Goal: Contribute content: Contribute content

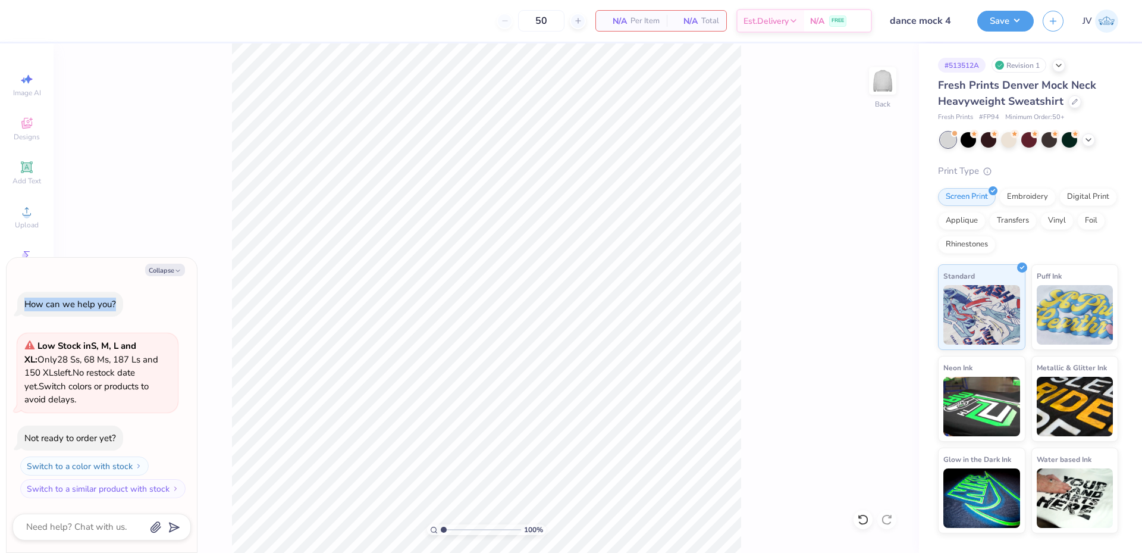
click at [167, 278] on div "Collapse How can we help you? Low Stock in S, M, L and XL : Only 28 Ss, 68 Ms, …" at bounding box center [102, 405] width 190 height 295
click at [177, 269] on icon "button" at bounding box center [177, 270] width 7 height 7
type textarea "x"
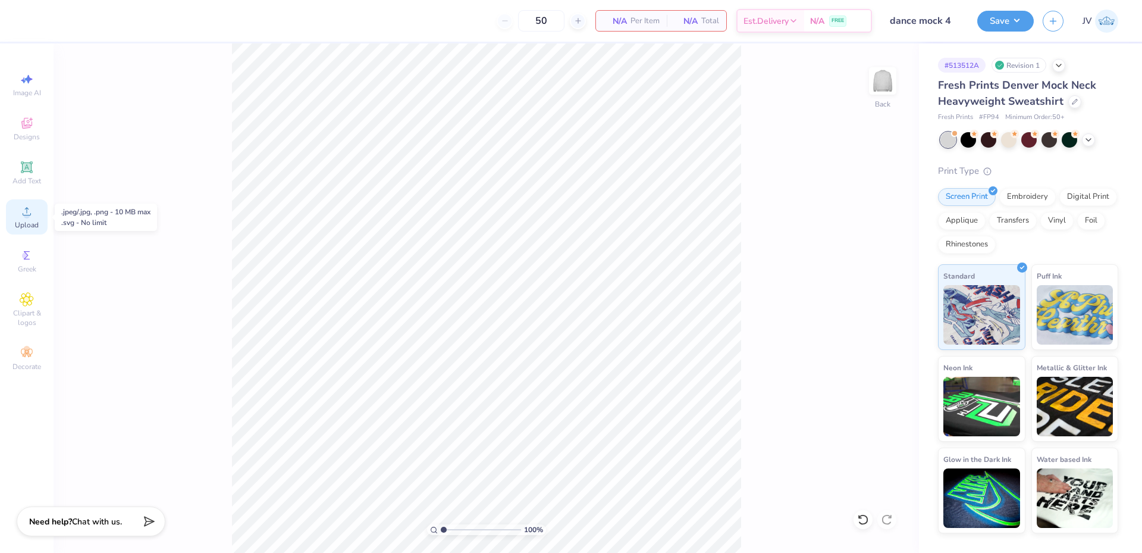
click at [35, 226] on span "Upload" at bounding box center [27, 225] width 24 height 10
click at [33, 176] on span "Add Text" at bounding box center [26, 181] width 29 height 10
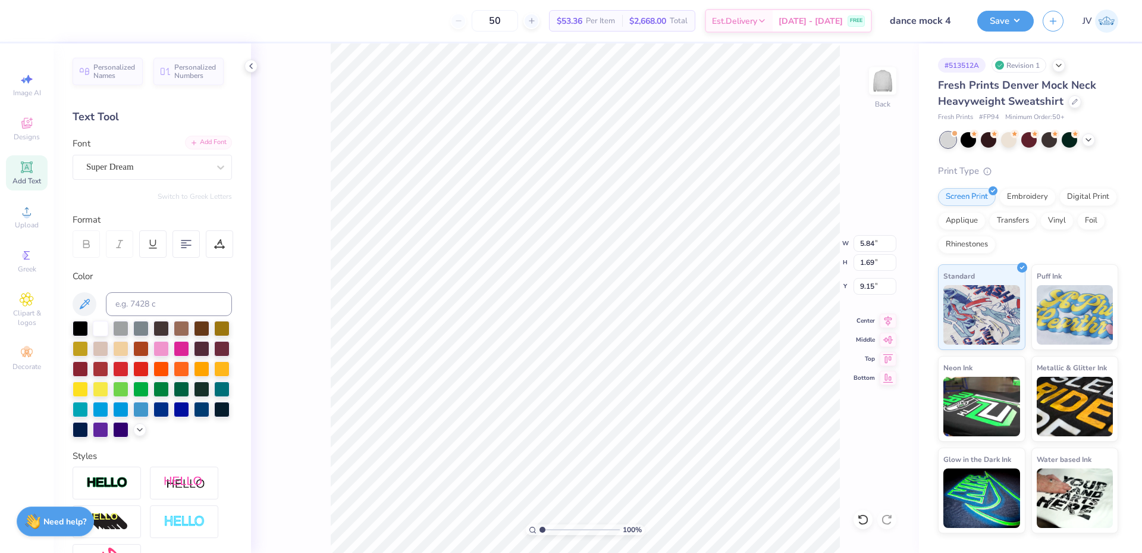
click at [195, 142] on div "Add Font" at bounding box center [208, 143] width 47 height 14
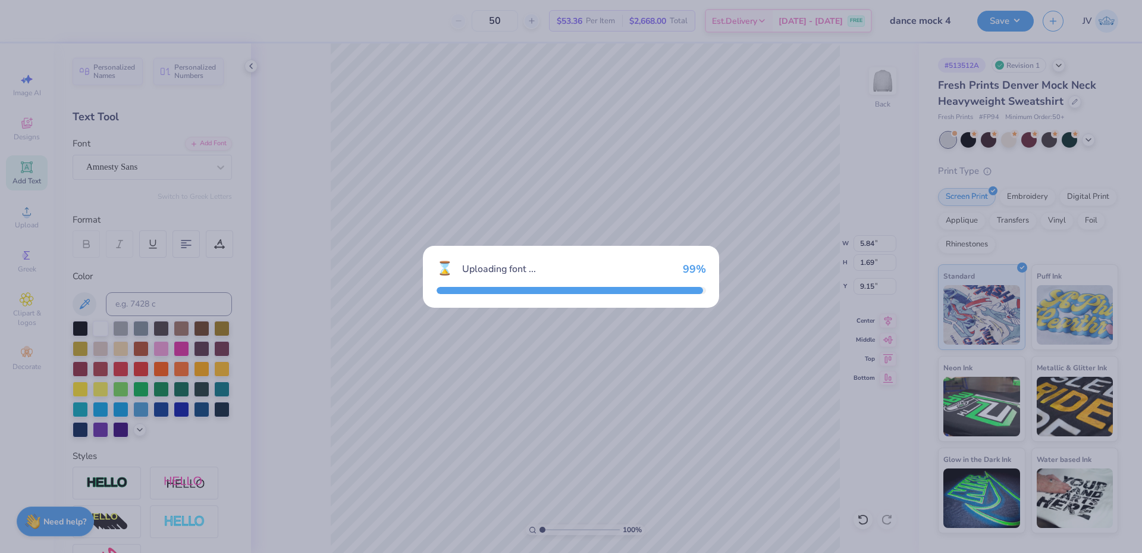
type input "5.88"
type input "1.42"
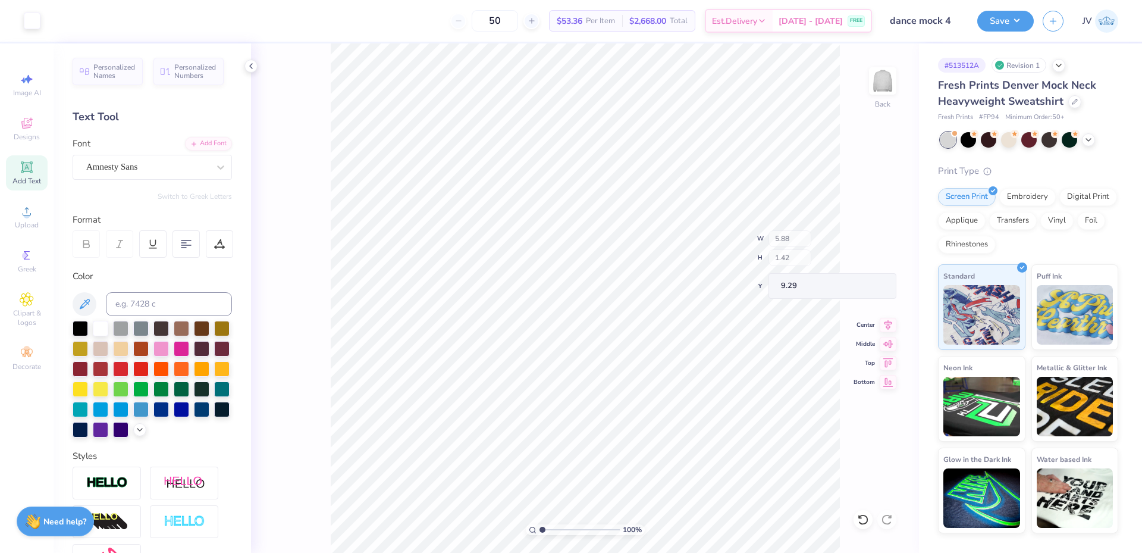
type input "16.82"
click at [21, 211] on icon at bounding box center [27, 211] width 14 height 14
click at [215, 170] on icon at bounding box center [221, 167] width 12 height 12
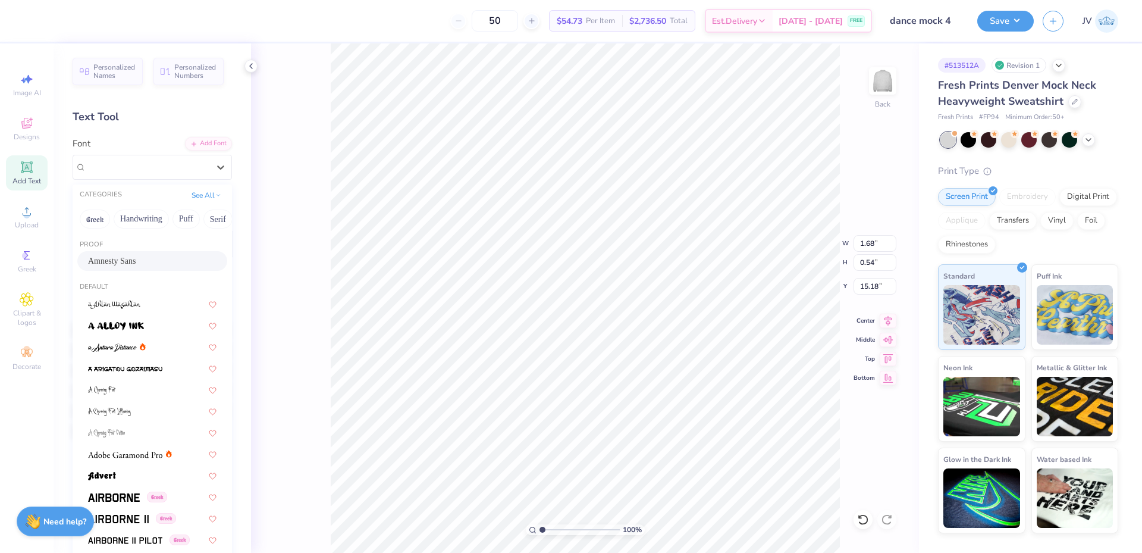
click at [156, 261] on div "Amnesty Sans" at bounding box center [152, 261] width 129 height 12
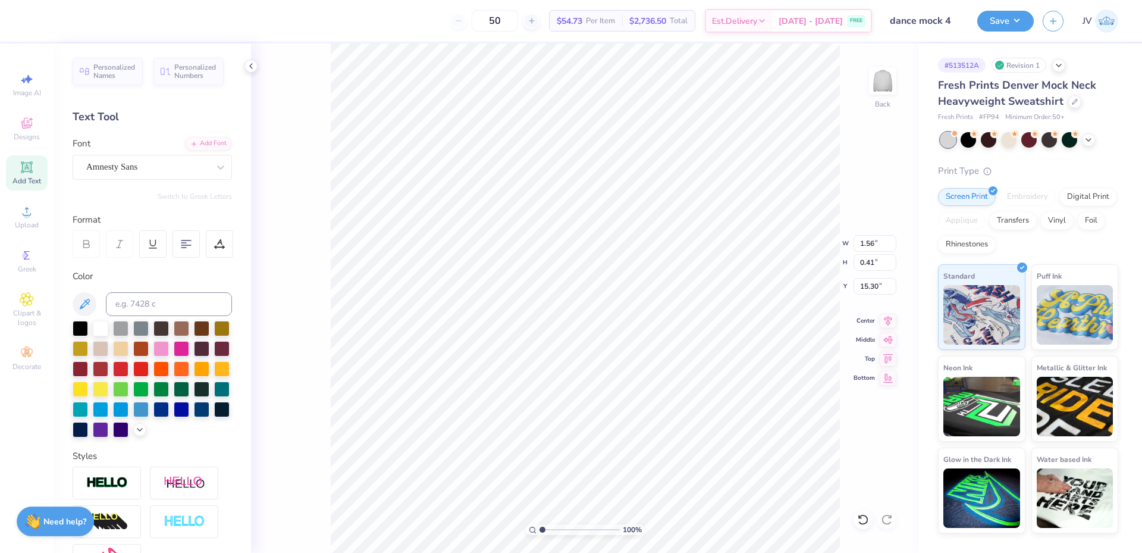
type input "1.56"
type input "0.41"
type input "15.30"
type input "12.09"
type input "11.79"
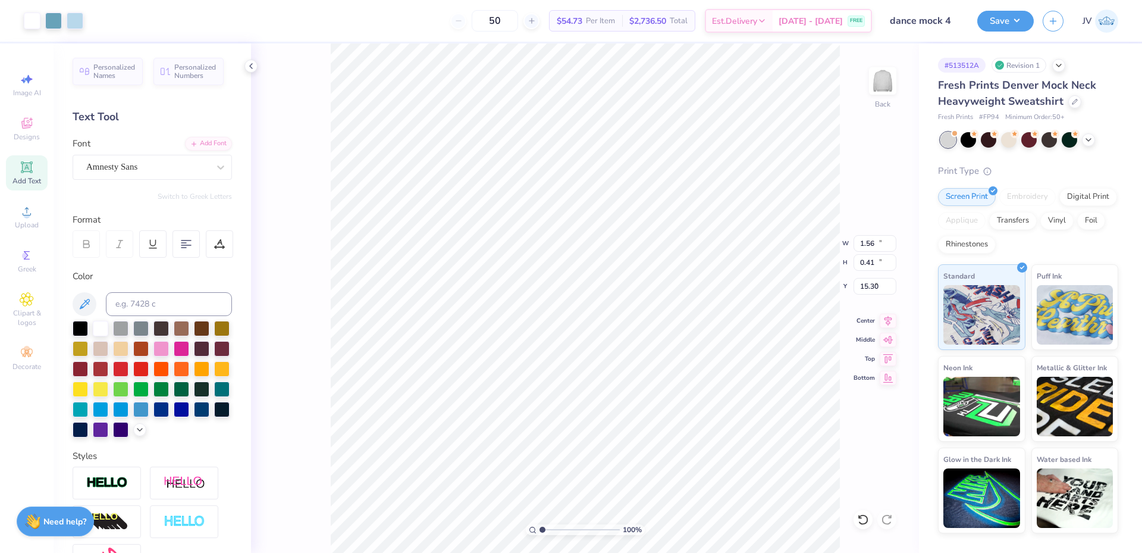
type input "4.11"
type input "5.88"
type input "1.42"
type input "16.82"
click at [653, 419] on li "Group" at bounding box center [673, 422] width 93 height 23
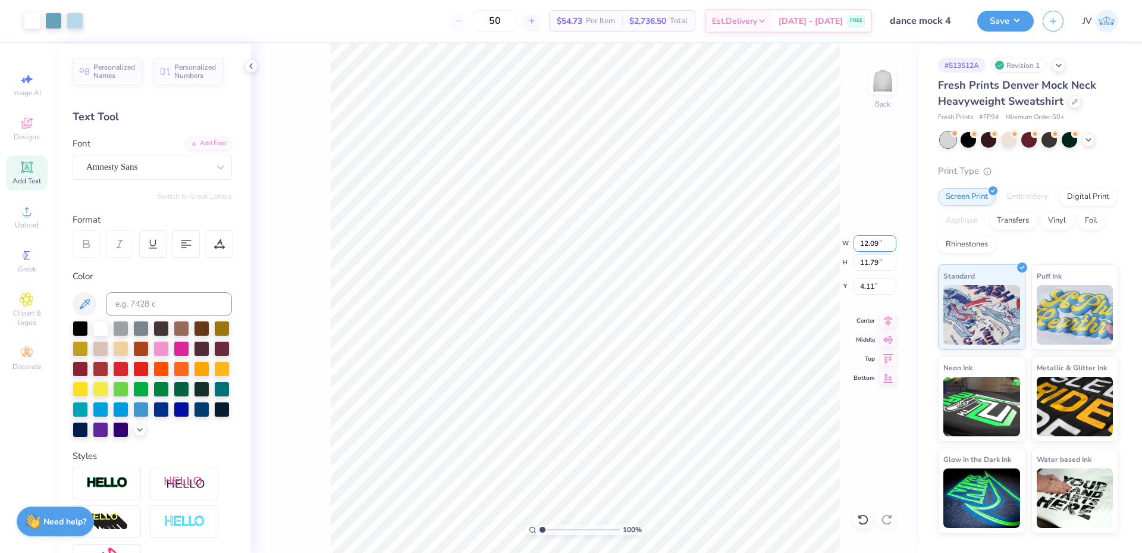
click at [870, 248] on input "12.09" at bounding box center [875, 243] width 43 height 17
type input "11.50"
type input "11.22"
type input "4.39"
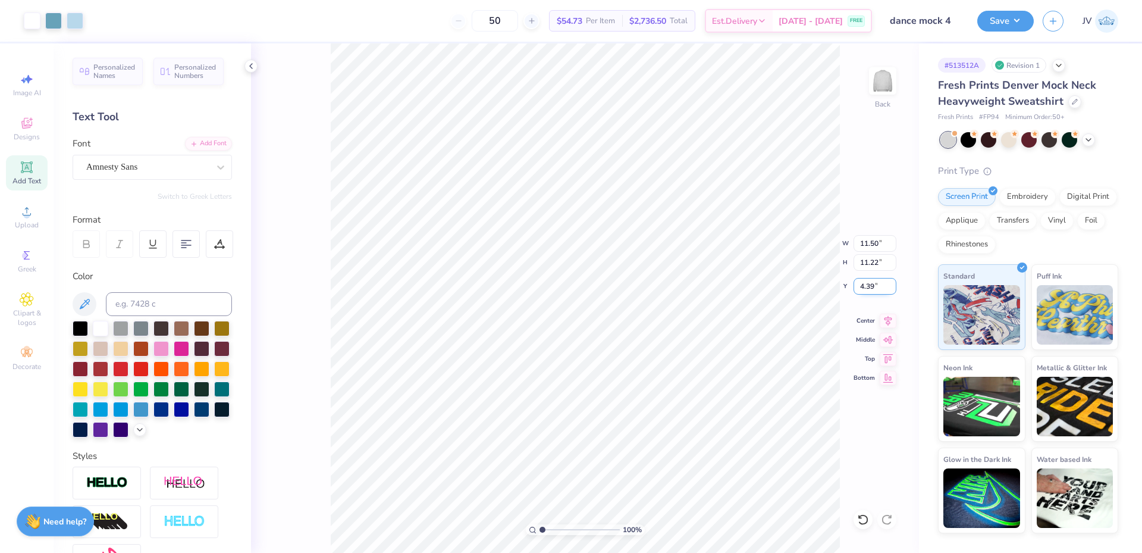
click at [861, 288] on input "4.39" at bounding box center [875, 286] width 43 height 17
type input "3.00"
click at [323, 500] on div "100 % Back" at bounding box center [585, 297] width 668 height 509
click at [991, 23] on button "Save" at bounding box center [1006, 19] width 57 height 21
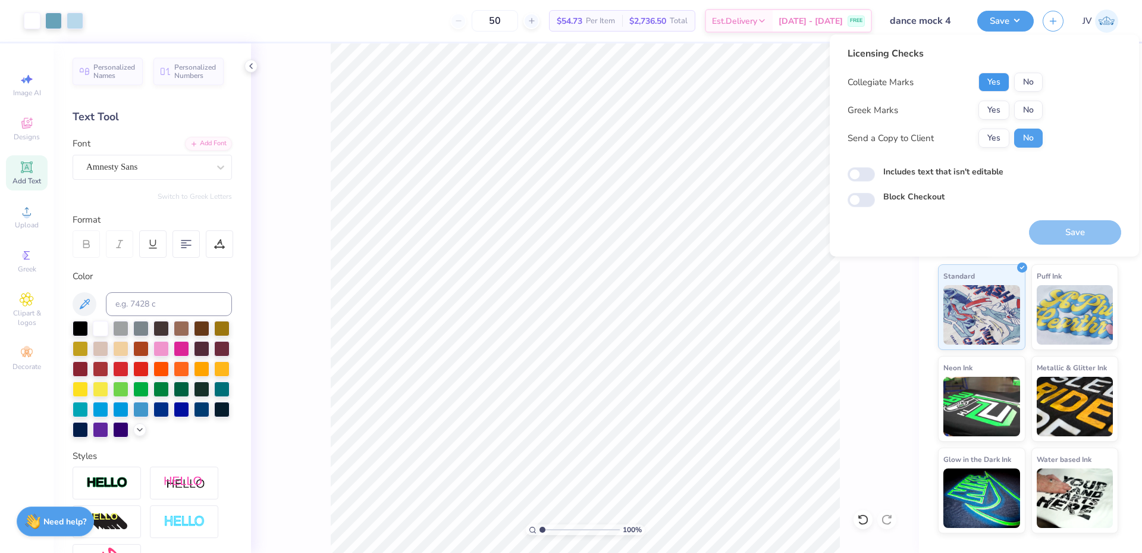
click at [987, 87] on button "Yes" at bounding box center [994, 82] width 31 height 19
click at [1022, 111] on button "No" at bounding box center [1029, 110] width 29 height 19
click at [1091, 233] on button "Save" at bounding box center [1075, 232] width 92 height 24
click at [577, 533] on input "range" at bounding box center [580, 529] width 80 height 11
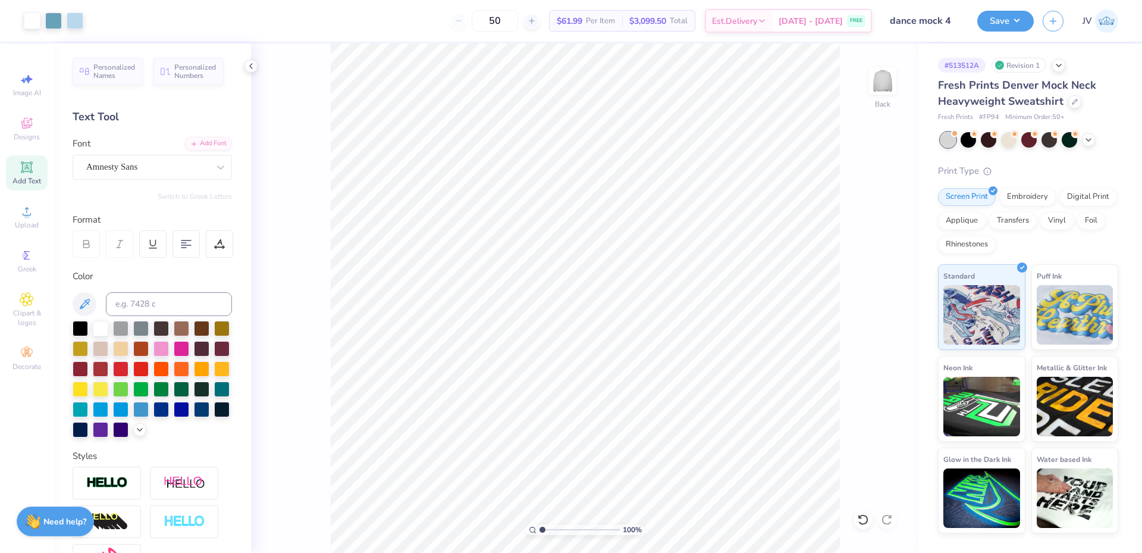
drag, startPoint x: 575, startPoint y: 528, endPoint x: 540, endPoint y: 531, distance: 35.2
type input "1"
click at [540, 531] on input "range" at bounding box center [580, 529] width 80 height 11
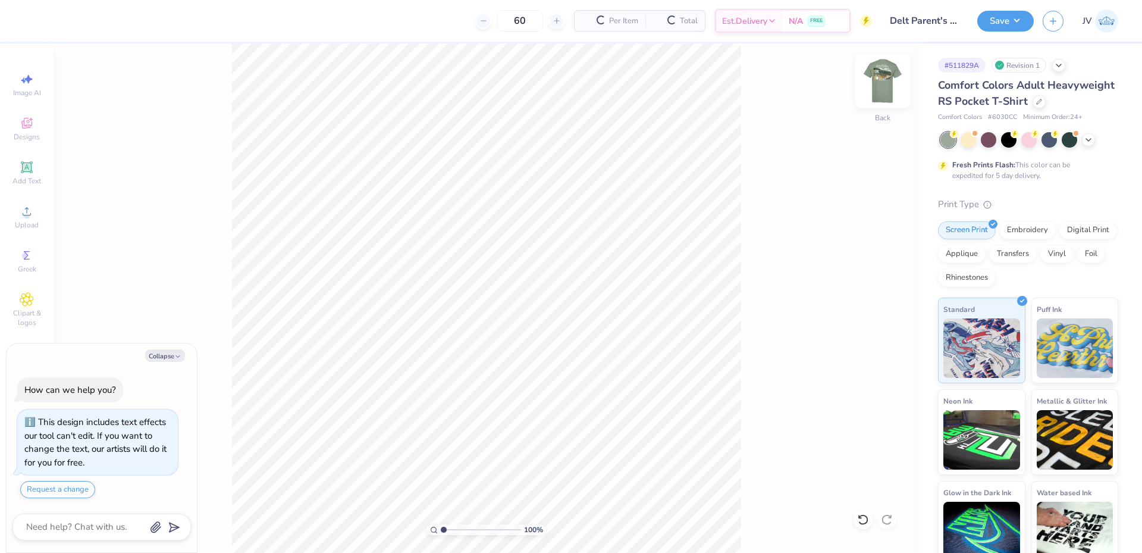
click at [890, 80] on img at bounding box center [883, 81] width 48 height 48
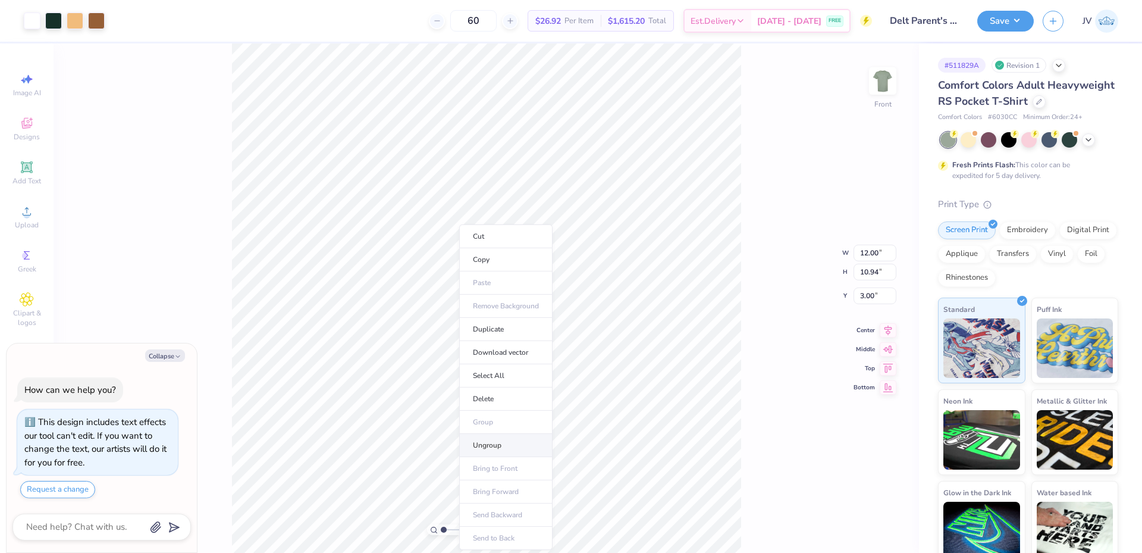
click at [493, 440] on li "Ungroup" at bounding box center [505, 445] width 93 height 23
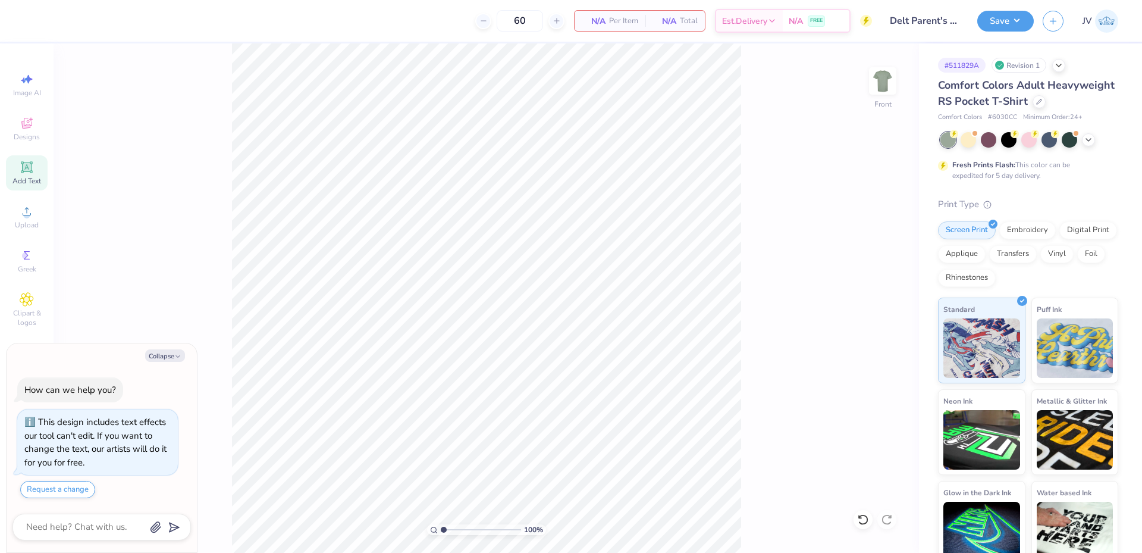
click at [36, 174] on div "Add Text" at bounding box center [27, 172] width 42 height 35
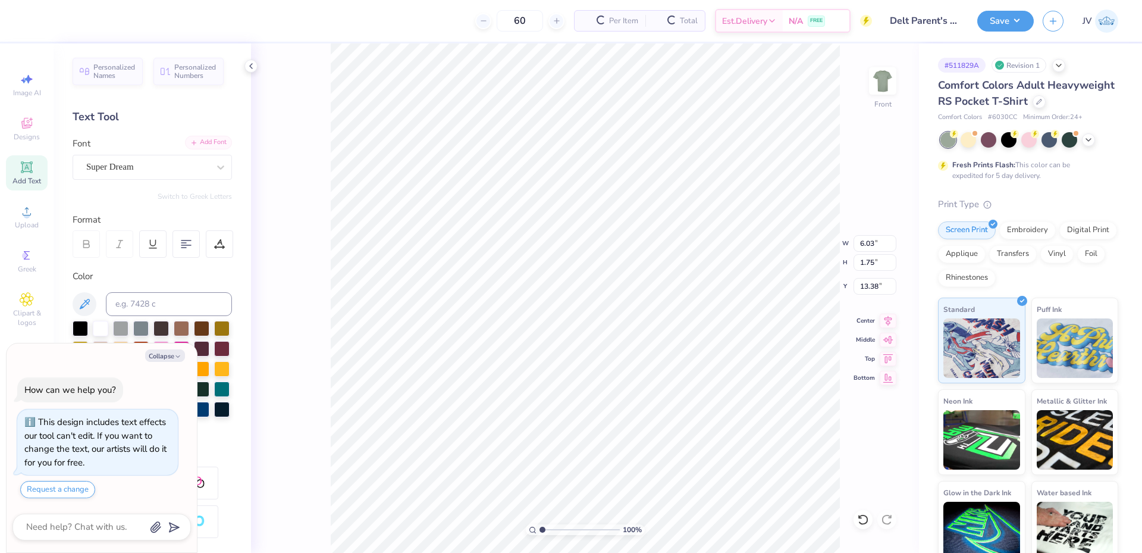
click at [200, 140] on div "Add Font" at bounding box center [208, 143] width 47 height 14
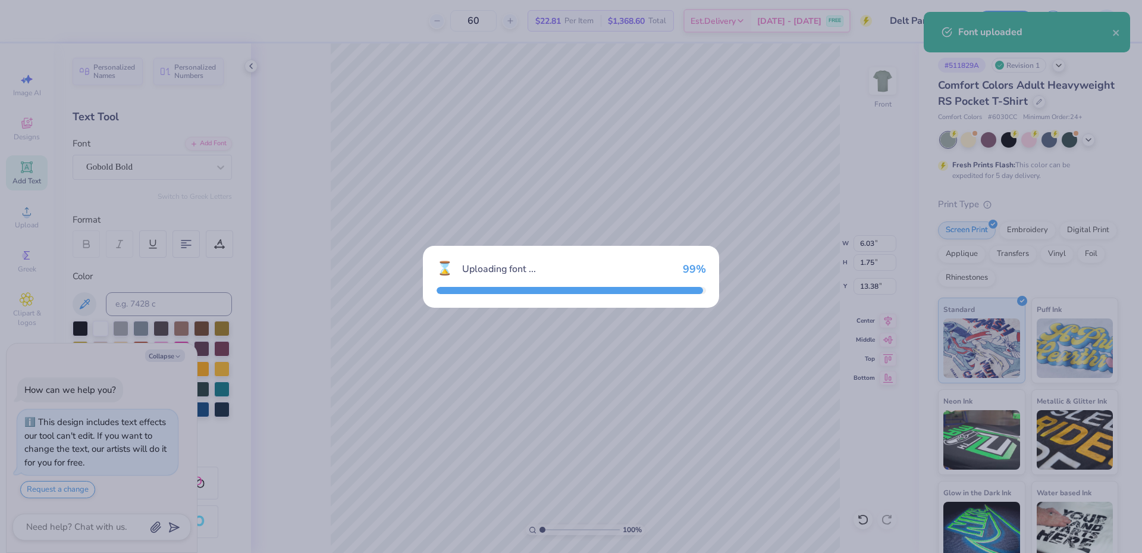
type textarea "x"
type input "4.75"
type input "2.44"
type input "13.03"
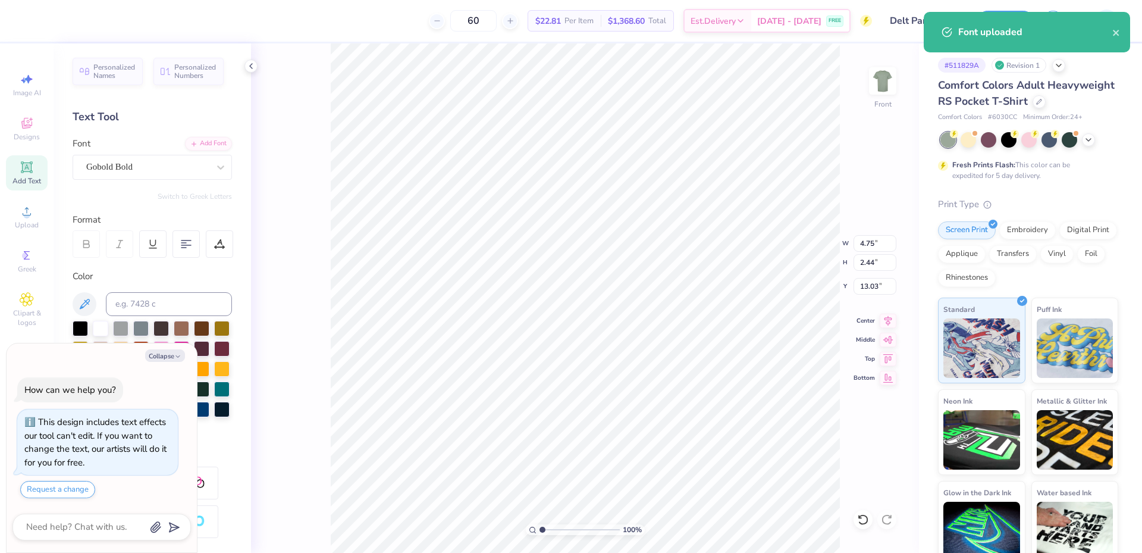
type textarea "x"
type input "22.53"
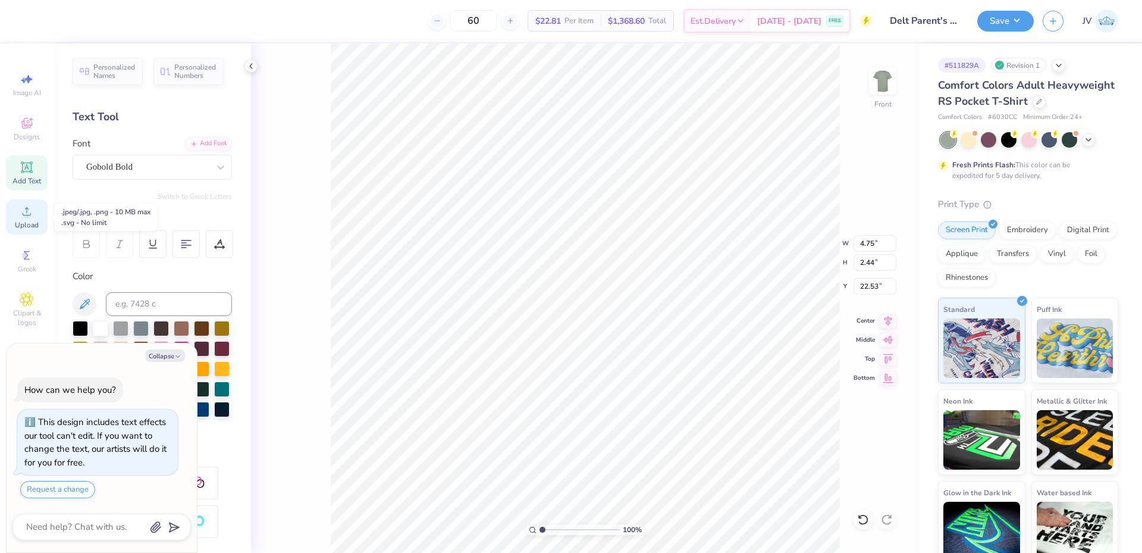
click at [26, 222] on span "Upload" at bounding box center [27, 225] width 24 height 10
click at [24, 215] on icon at bounding box center [27, 211] width 8 height 8
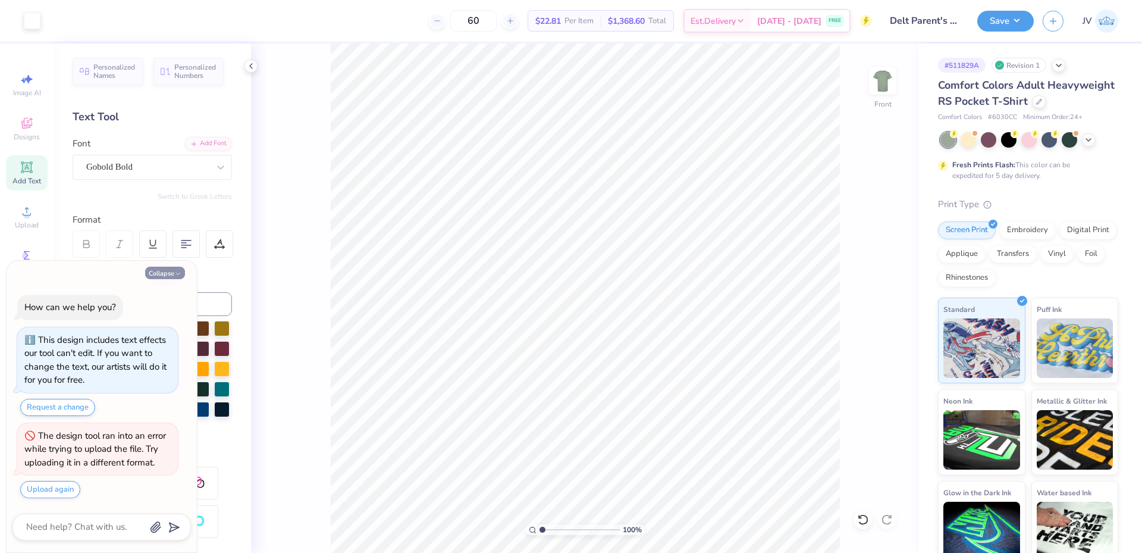
click at [168, 274] on button "Collapse" at bounding box center [165, 273] width 40 height 12
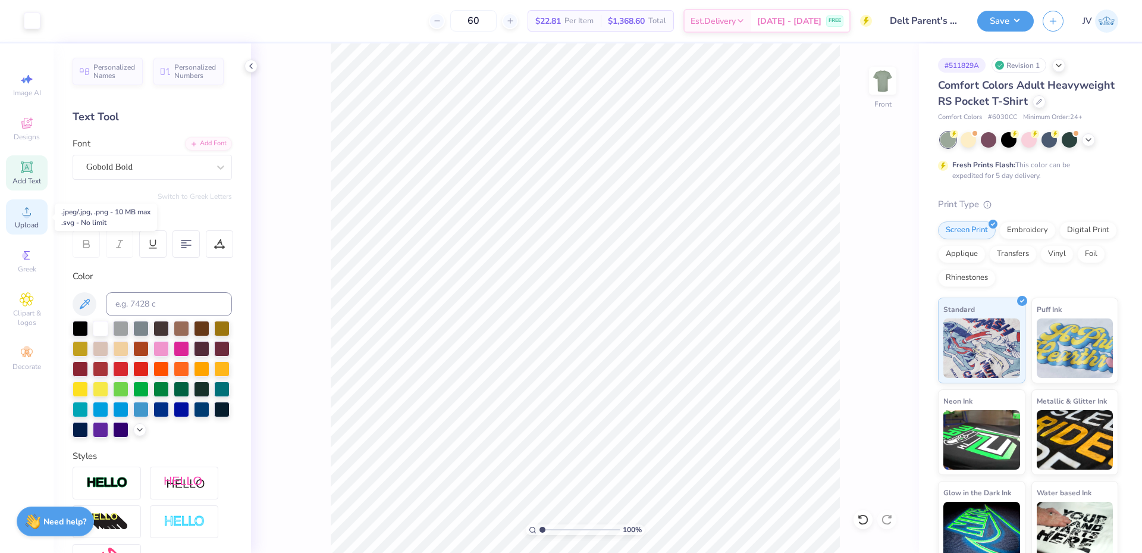
click at [29, 223] on span "Upload" at bounding box center [27, 225] width 24 height 10
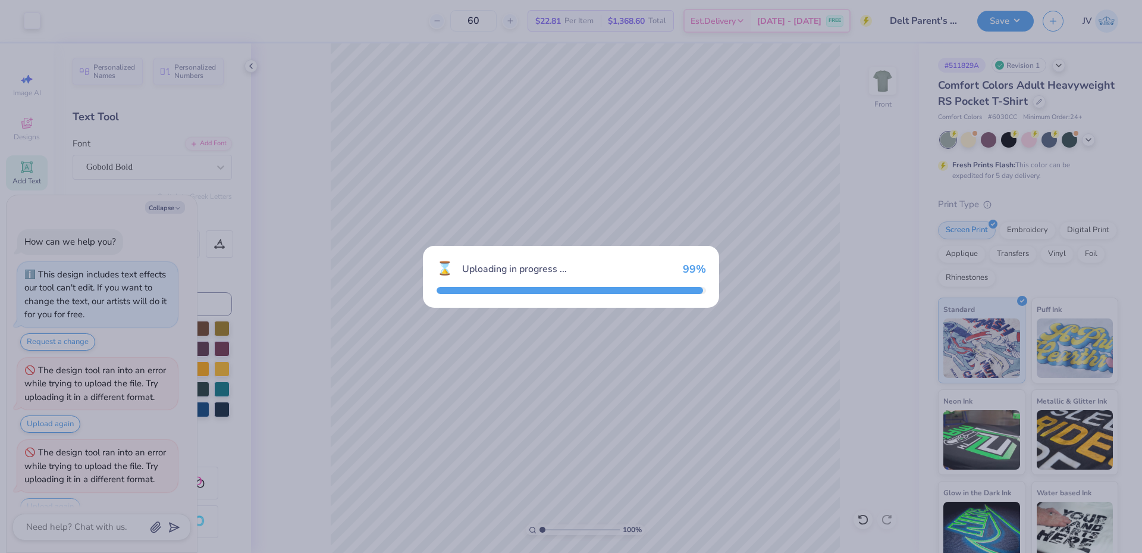
scroll to position [17, 0]
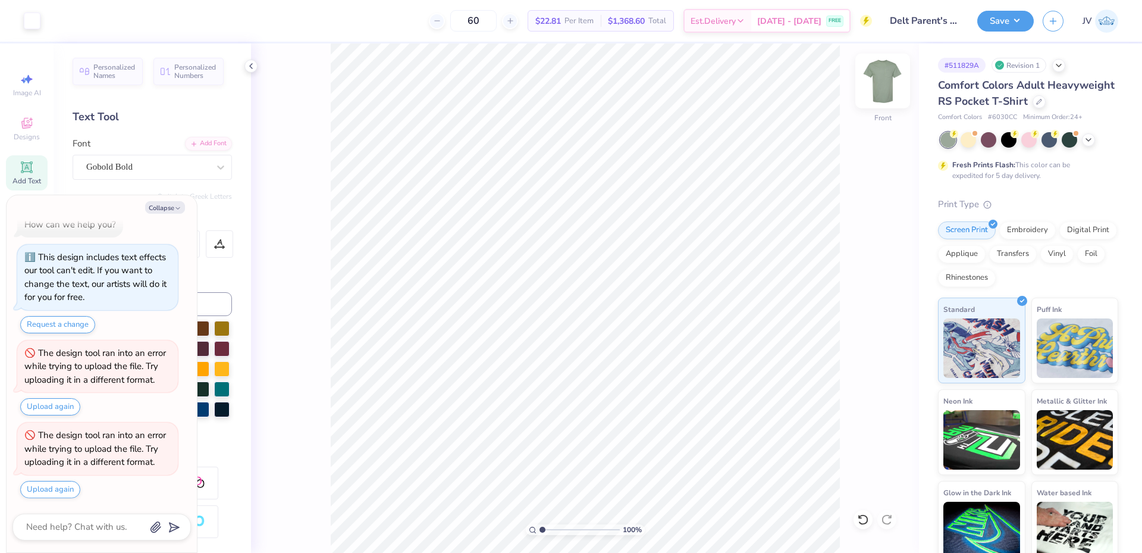
click at [886, 83] on img at bounding box center [883, 81] width 48 height 48
type textarea "x"
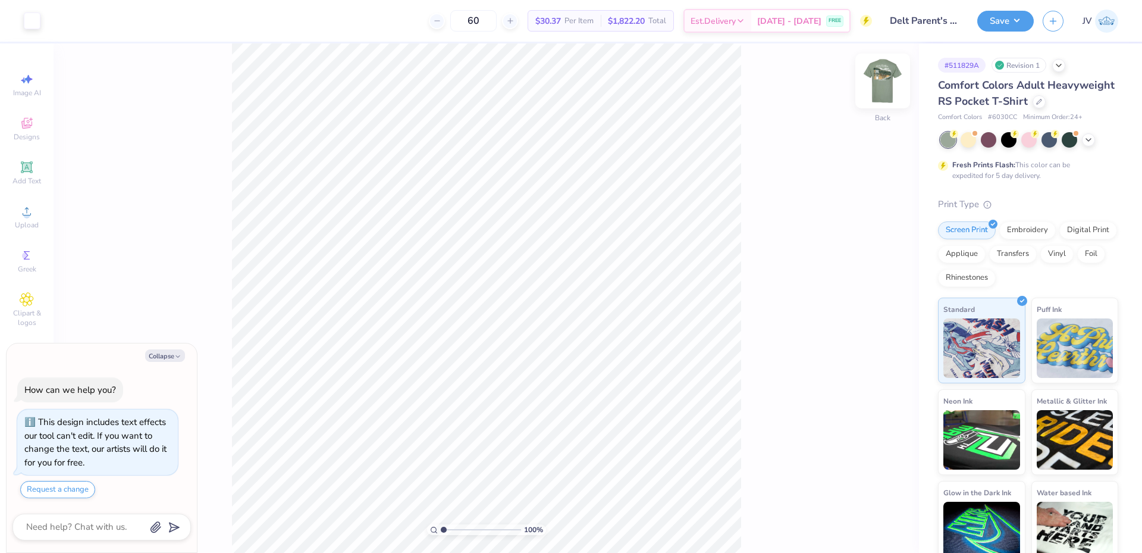
click at [888, 81] on img at bounding box center [883, 81] width 48 height 48
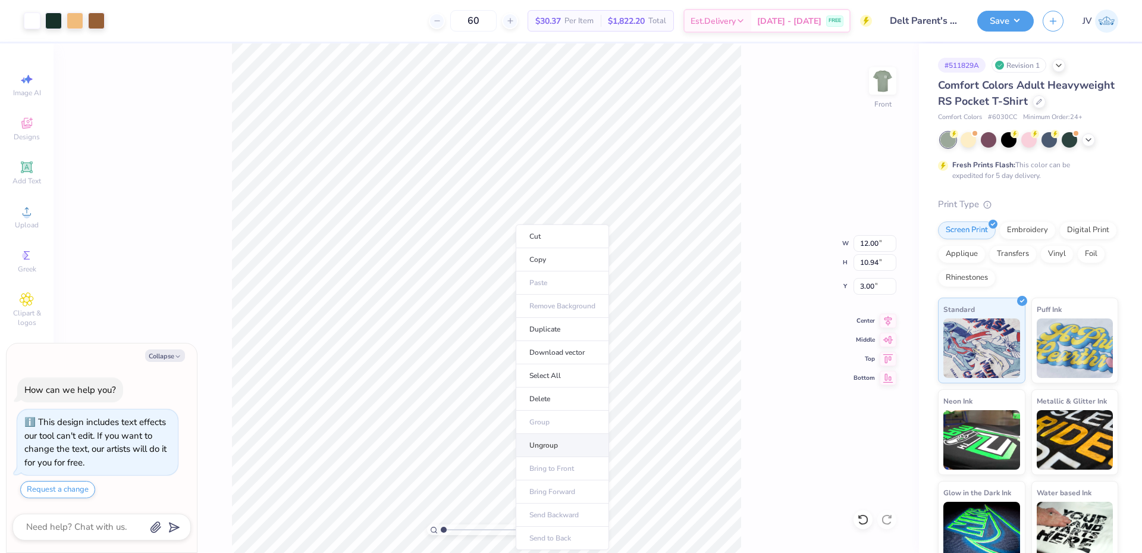
click at [536, 444] on li "Ungroup" at bounding box center [562, 445] width 93 height 23
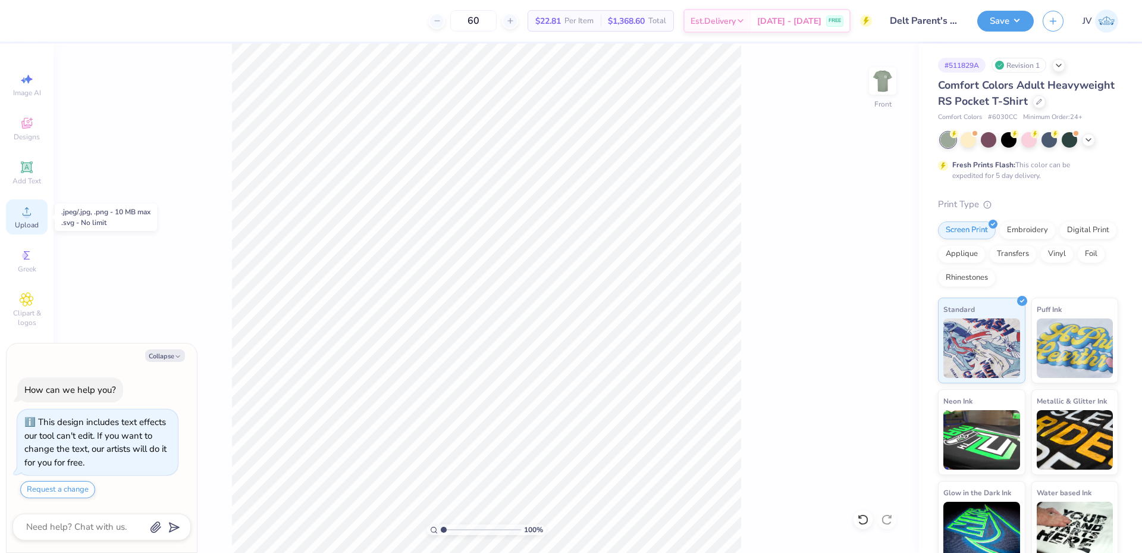
click at [23, 211] on icon at bounding box center [27, 211] width 14 height 14
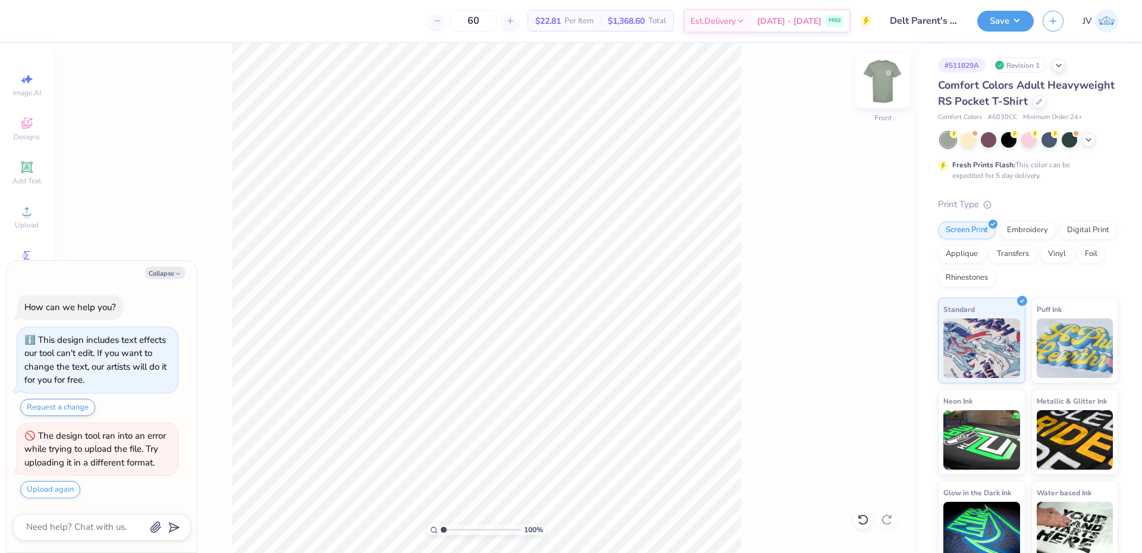
click at [888, 79] on img at bounding box center [883, 81] width 48 height 48
click at [23, 171] on icon at bounding box center [26, 166] width 11 height 11
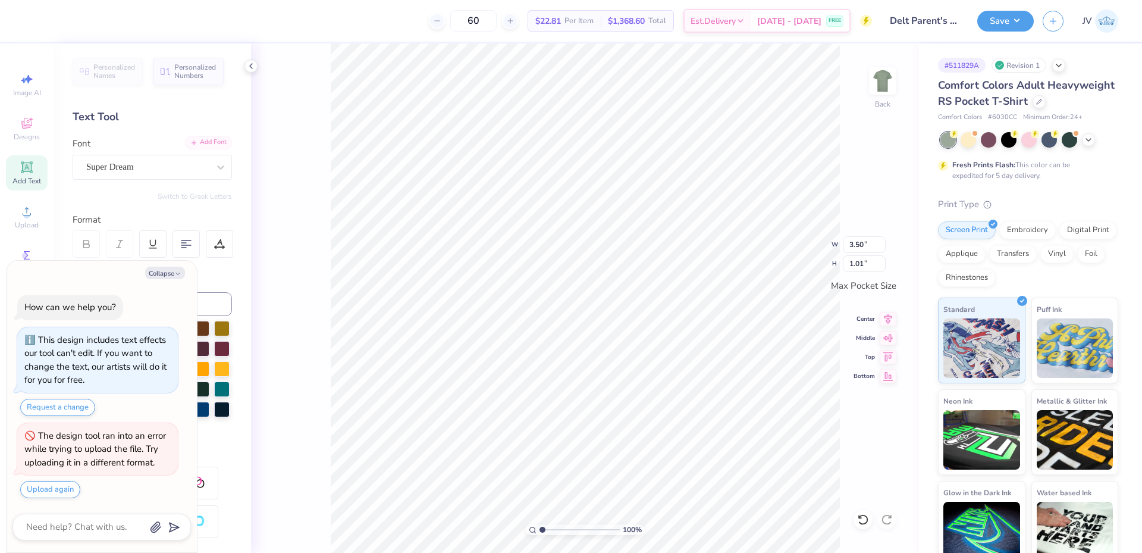
click at [205, 140] on div "Add Font" at bounding box center [208, 143] width 47 height 14
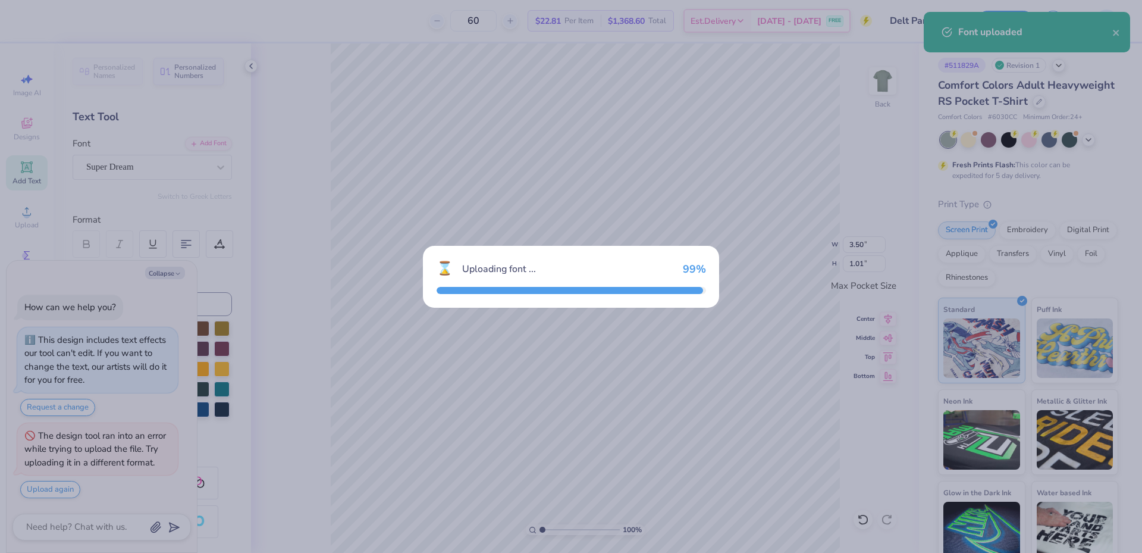
click at [198, 89] on div "⌛ Uploading font ... 99 %" at bounding box center [571, 276] width 1142 height 553
type textarea "x"
type input "2.76"
type input "1.41"
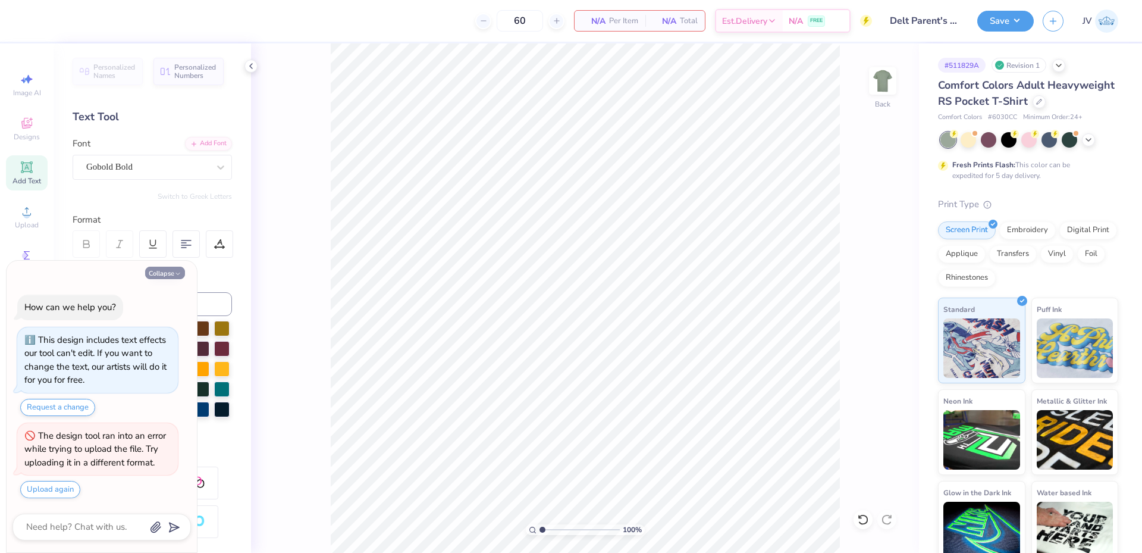
click at [169, 272] on button "Collapse" at bounding box center [165, 273] width 40 height 12
type textarea "x"
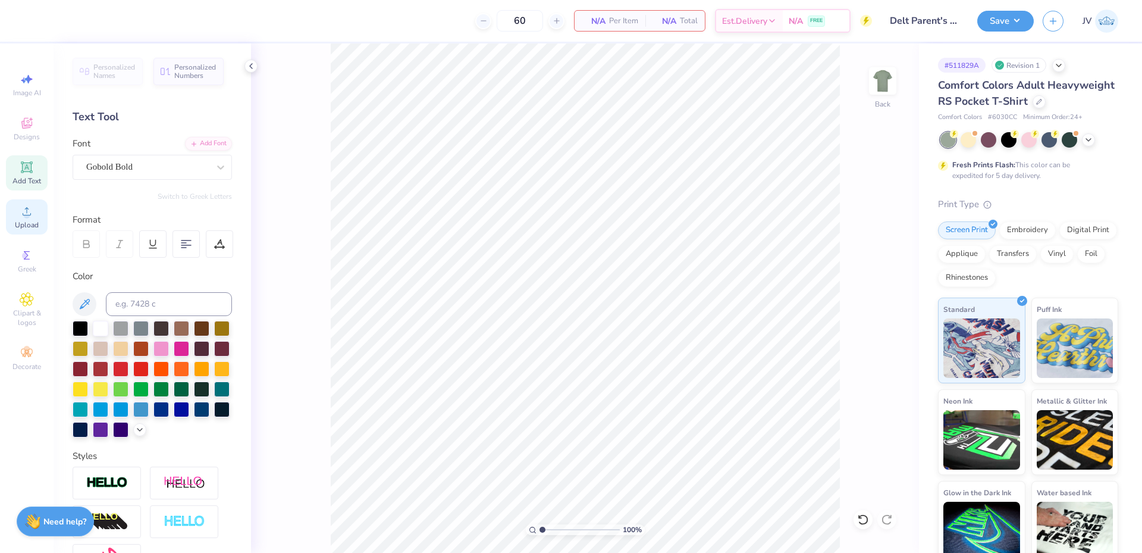
click at [27, 209] on icon at bounding box center [27, 211] width 8 height 8
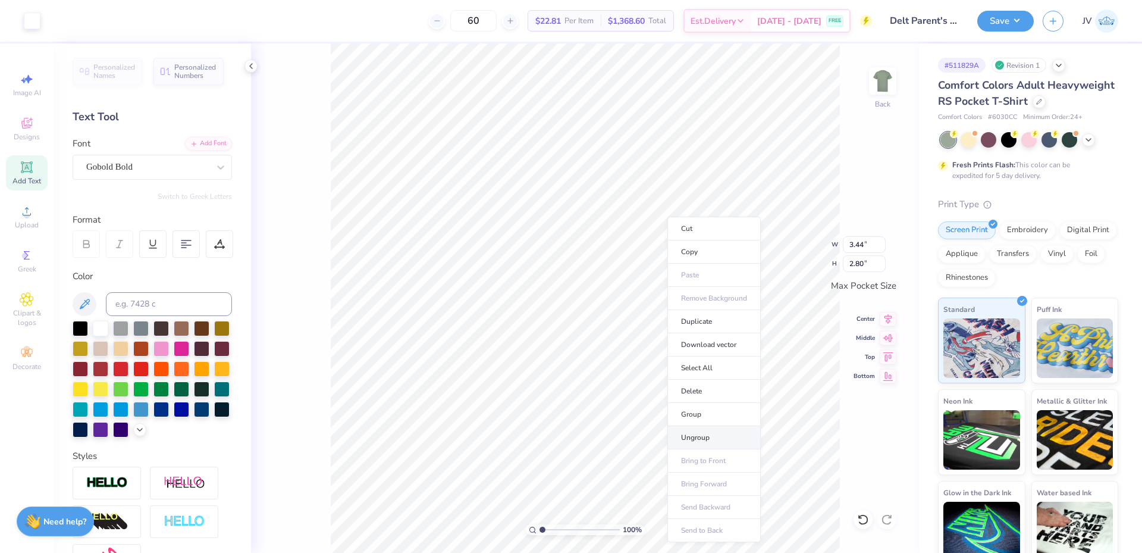
click at [706, 435] on li "Ungroup" at bounding box center [714, 437] width 93 height 23
click at [180, 167] on div "Super Dream" at bounding box center [147, 167] width 125 height 18
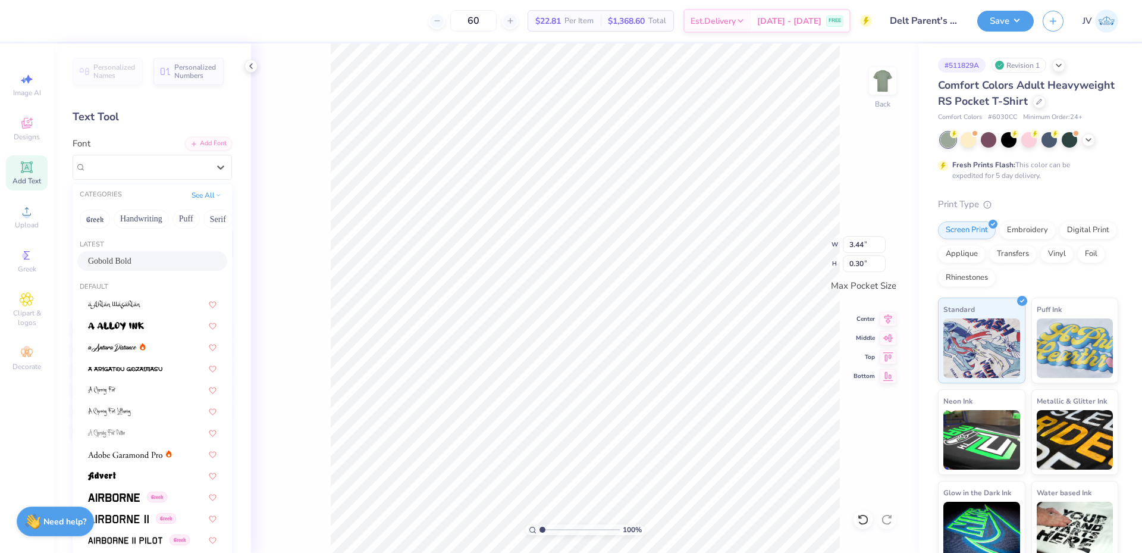
click at [132, 258] on span "Gobold Bold" at bounding box center [109, 261] width 43 height 12
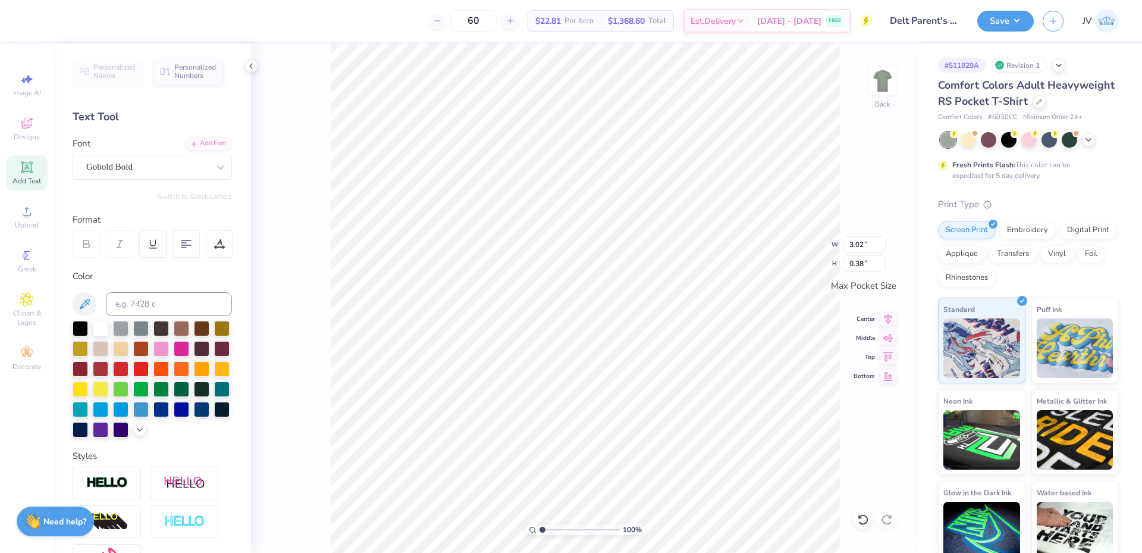
type input "3.02"
type input "0.38"
click at [142, 304] on input at bounding box center [169, 304] width 126 height 24
click at [191, 177] on div "Super Dream" at bounding box center [152, 167] width 159 height 25
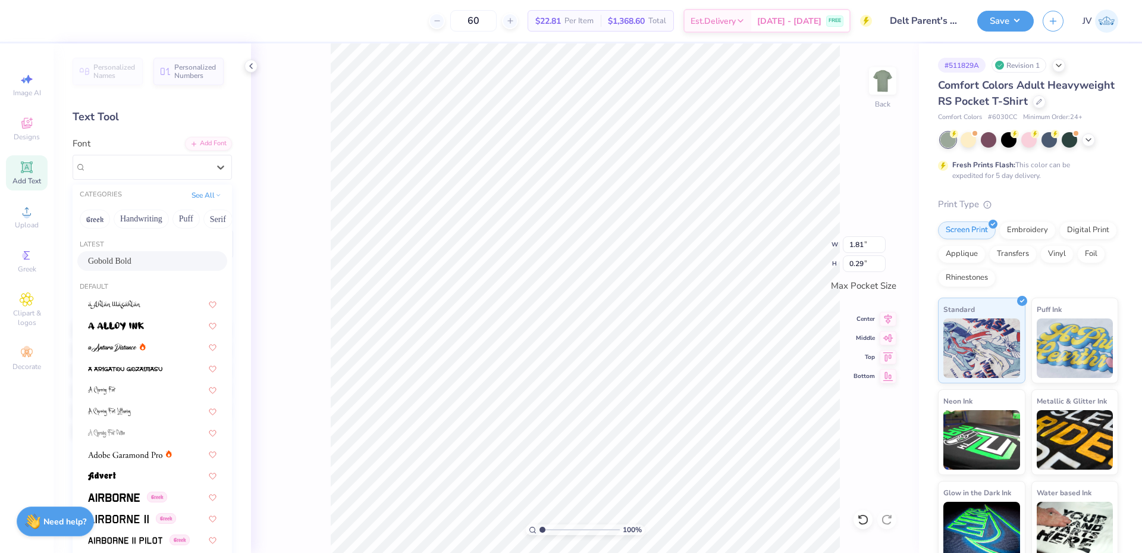
click at [148, 264] on div "Gobold Bold" at bounding box center [152, 261] width 129 height 12
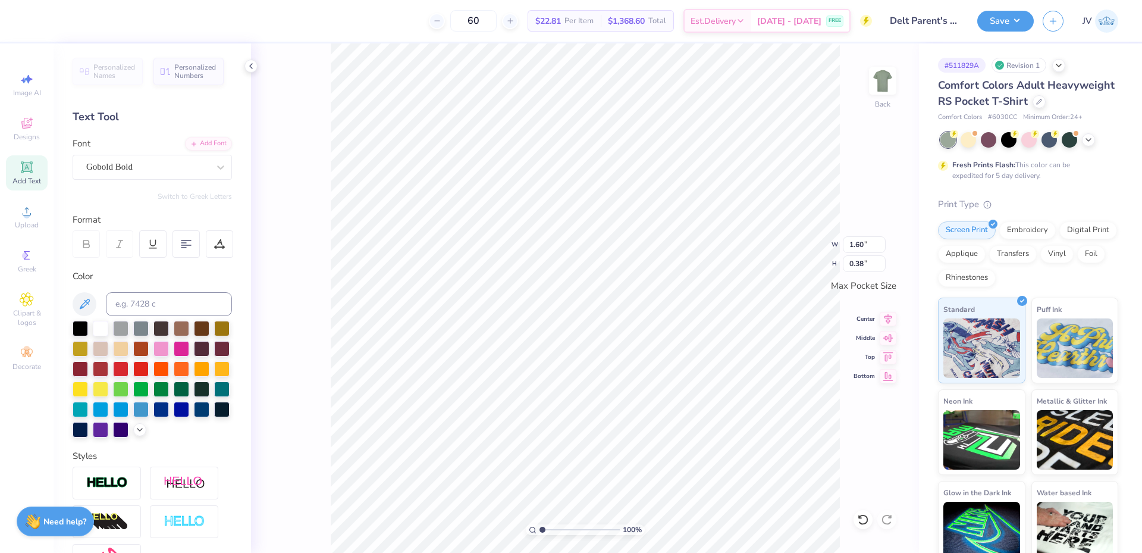
type input "1.60"
type input "0.38"
drag, startPoint x: 543, startPoint y: 528, endPoint x: 553, endPoint y: 526, distance: 9.8
type input "2.3"
click at [553, 526] on input "range" at bounding box center [580, 529] width 80 height 11
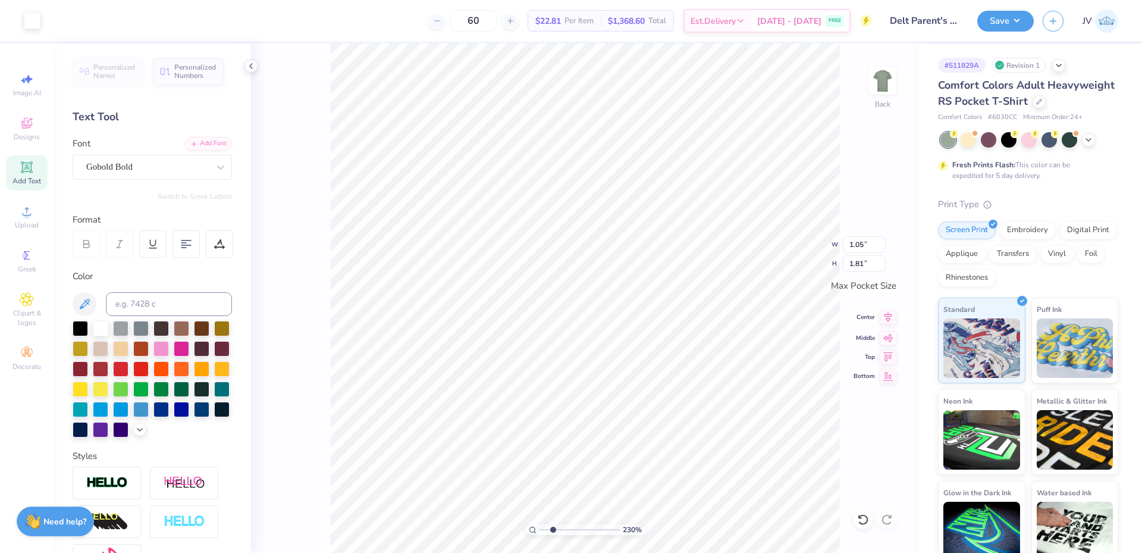
click at [888, 314] on icon at bounding box center [889, 317] width 8 height 10
click at [798, 290] on li "Group" at bounding box center [803, 295] width 93 height 23
click at [890, 335] on icon at bounding box center [889, 336] width 10 height 8
click at [887, 320] on icon at bounding box center [889, 317] width 8 height 10
click at [888, 314] on icon at bounding box center [889, 317] width 8 height 10
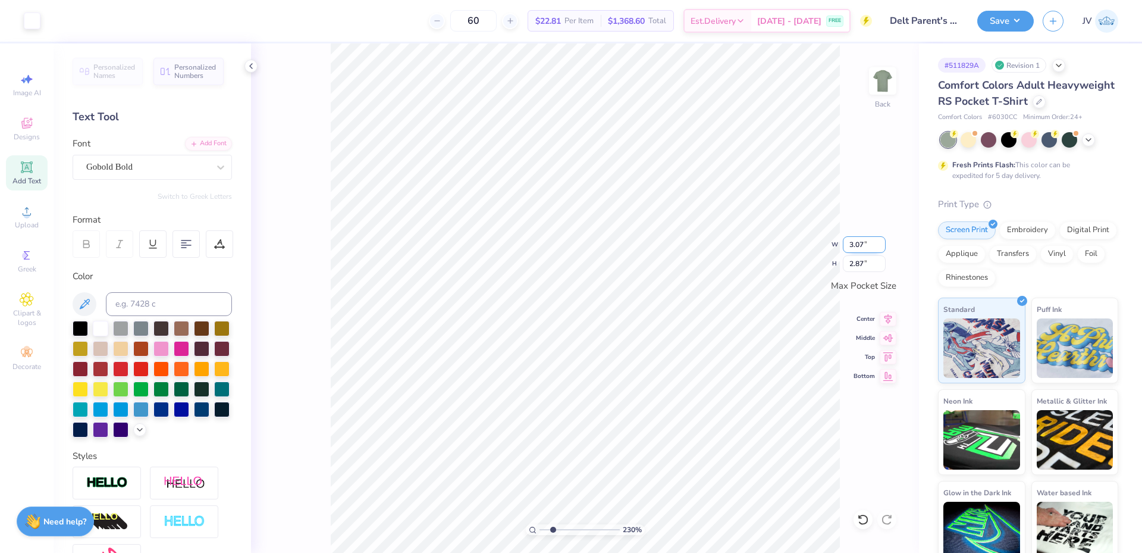
click at [866, 242] on input "3.07" at bounding box center [864, 244] width 43 height 17
type input "3.50"
type input "3.27"
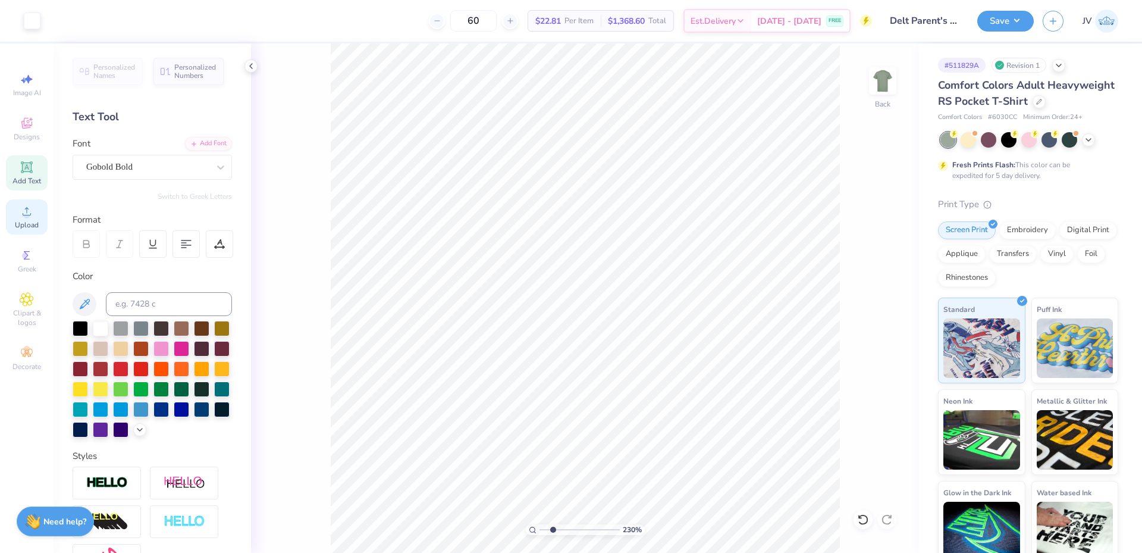
click at [30, 217] on icon at bounding box center [27, 211] width 14 height 14
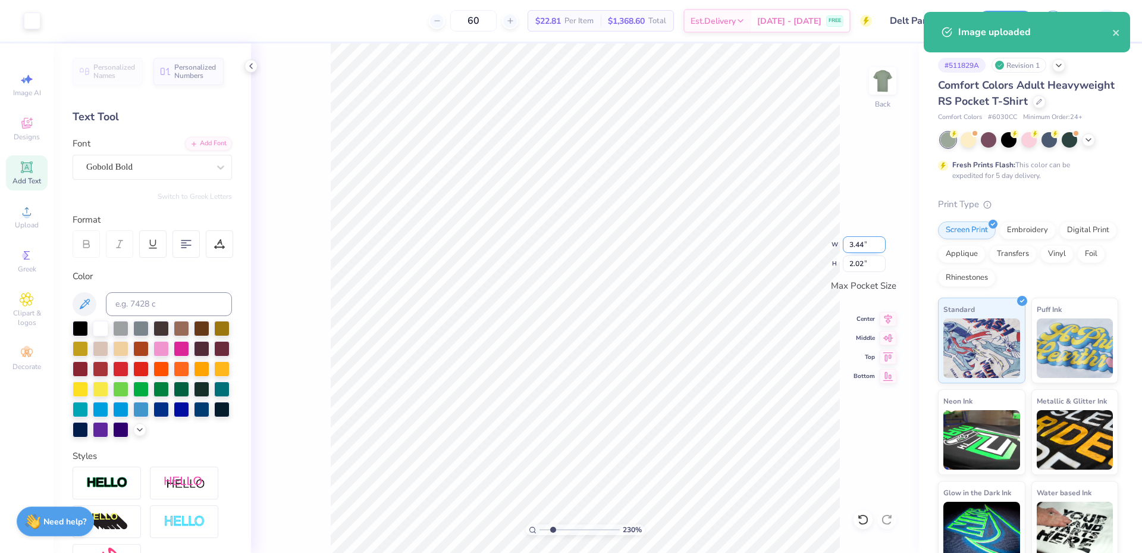
click at [860, 245] on input "3.44" at bounding box center [864, 244] width 43 height 17
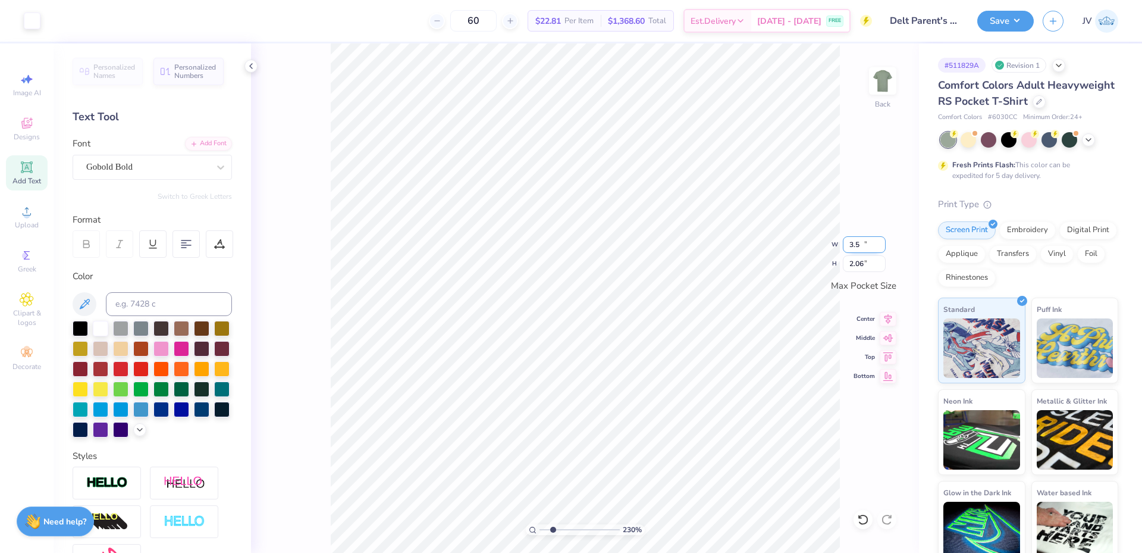
type input "3.50"
type input "2.06"
type input "3.45"
type input "0.43"
click at [857, 242] on input "3.45" at bounding box center [864, 244] width 43 height 17
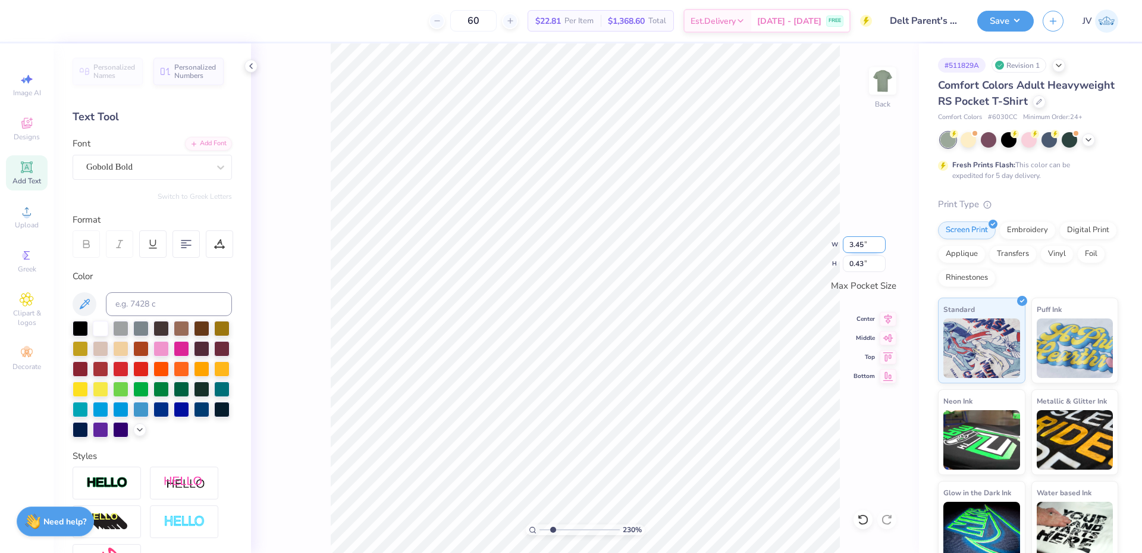
click at [857, 242] on input "3.45" at bounding box center [864, 244] width 43 height 17
type input "3.5"
click at [852, 253] on input "3.45" at bounding box center [864, 244] width 43 height 17
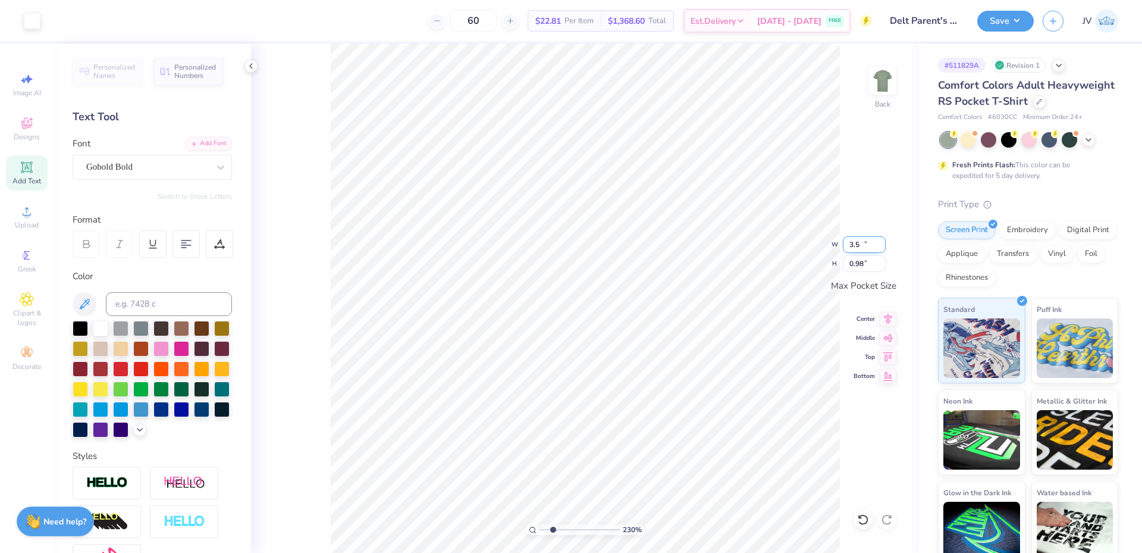
type input "3.50"
type input "0.98"
click at [777, 425] on li "Group" at bounding box center [789, 422] width 93 height 23
click at [891, 317] on icon at bounding box center [888, 317] width 17 height 14
click at [886, 336] on icon at bounding box center [888, 336] width 17 height 14
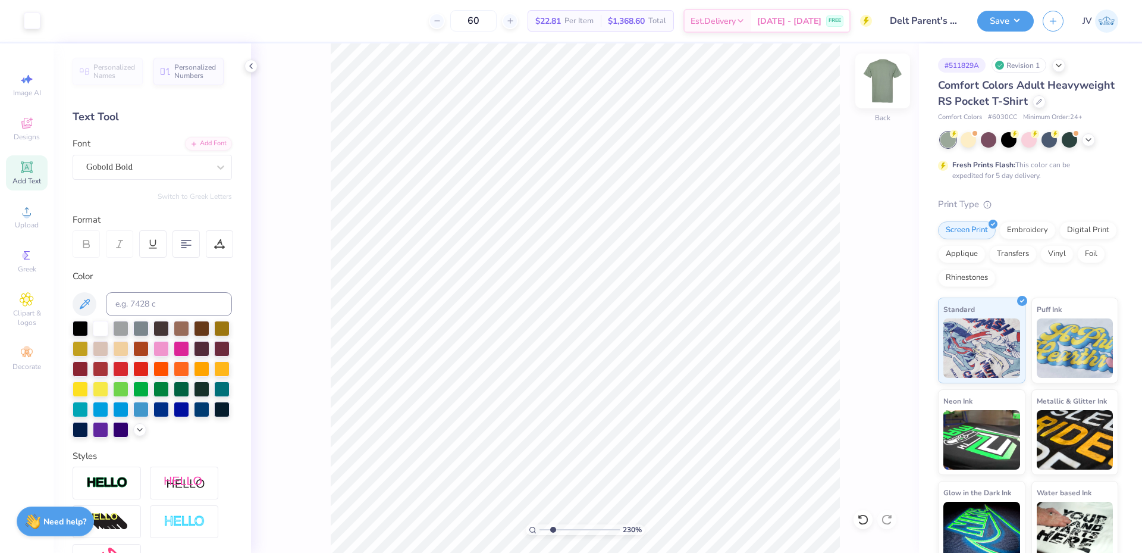
click at [881, 86] on img at bounding box center [883, 81] width 48 height 48
drag, startPoint x: 553, startPoint y: 527, endPoint x: 530, endPoint y: 528, distance: 23.3
type input "1"
click at [540, 528] on input "range" at bounding box center [580, 529] width 80 height 11
click at [23, 215] on icon at bounding box center [27, 211] width 14 height 14
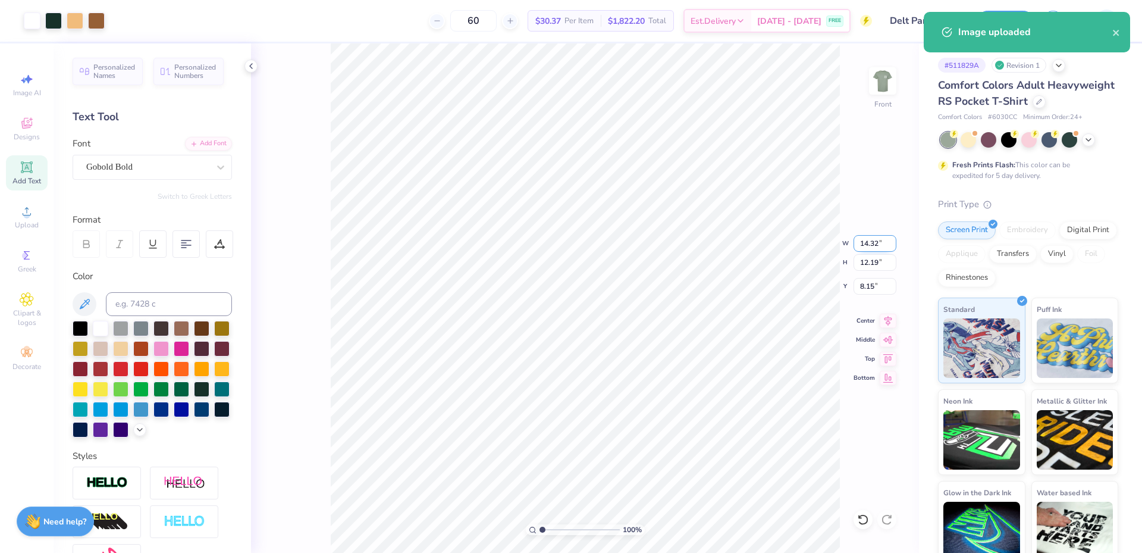
click at [865, 243] on input "14.32" at bounding box center [875, 243] width 43 height 17
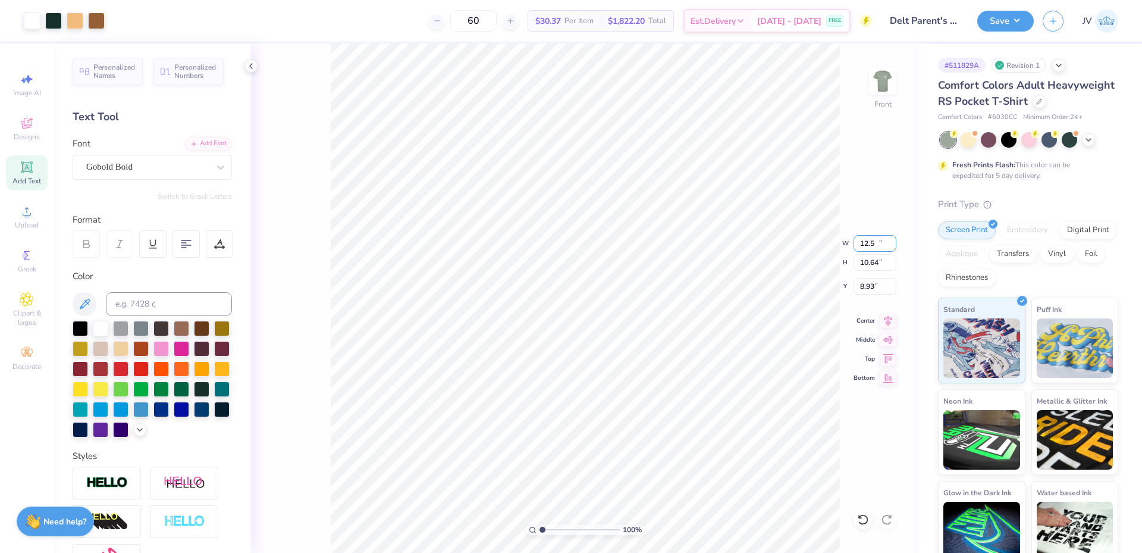
type input "12.50"
type input "10.64"
type input "8.93"
click at [871, 240] on input "12.50" at bounding box center [875, 243] width 43 height 17
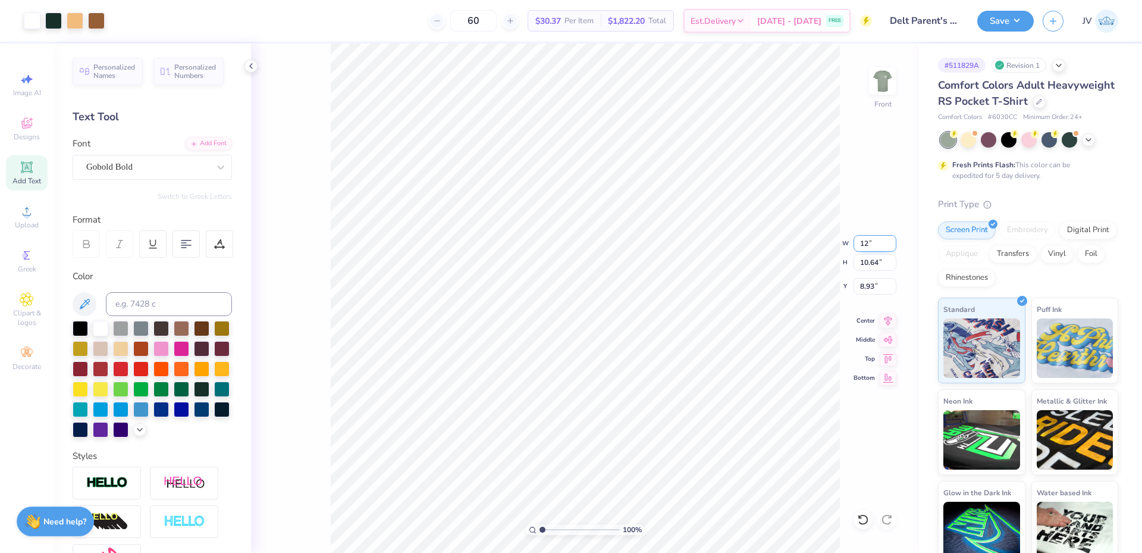
type input "12.00"
type input "10.21"
type input "9.14"
click at [892, 93] on img at bounding box center [883, 81] width 48 height 48
click at [693, 258] on li "Copy" at bounding box center [692, 259] width 93 height 23
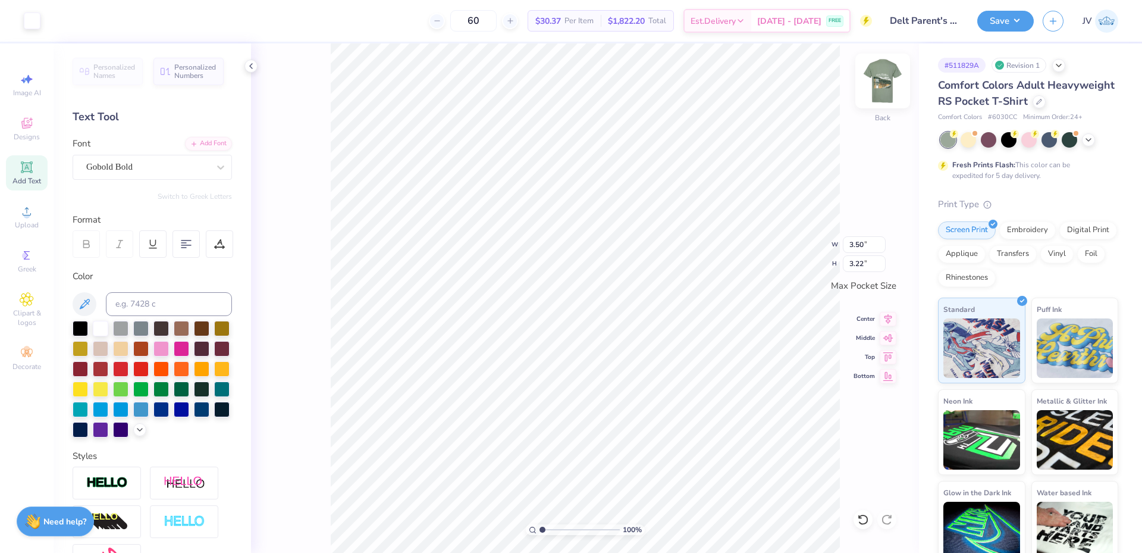
click at [872, 83] on img at bounding box center [883, 81] width 48 height 48
click at [865, 294] on div "100 % Front W 12.00 12.00 " H 10.21 10.21 " Y 9.14 9.14 " Center Middle Top Bot…" at bounding box center [585, 297] width 668 height 509
click at [866, 292] on div "100 % Front W 12.00 H 10.21 Y 9.14 Center Middle Top Bottom" at bounding box center [585, 297] width 668 height 509
click at [866, 291] on div "100 % Front" at bounding box center [585, 297] width 668 height 509
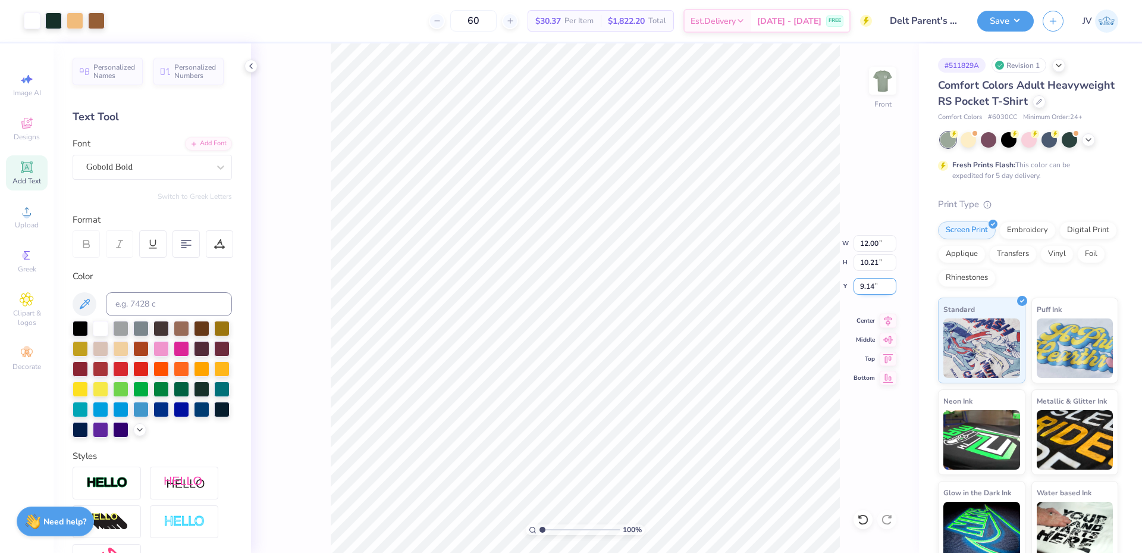
click at [866, 287] on input "9.14" at bounding box center [875, 286] width 43 height 17
type input "3.00"
click at [644, 283] on li "Paste" at bounding box center [645, 282] width 93 height 23
click at [606, 449] on li "Ungroup" at bounding box center [620, 445] width 93 height 23
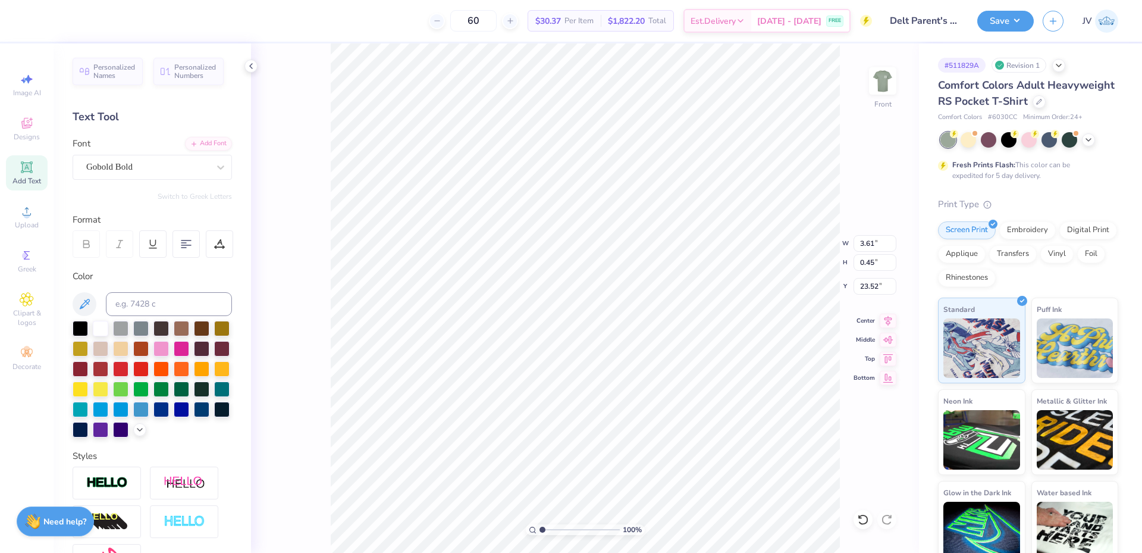
scroll to position [10, 5]
type textarea "[GEOGRAPHIC_DATA], [GEOGRAPHIC_DATA]"
click at [866, 246] on input "3.61" at bounding box center [875, 243] width 43 height 17
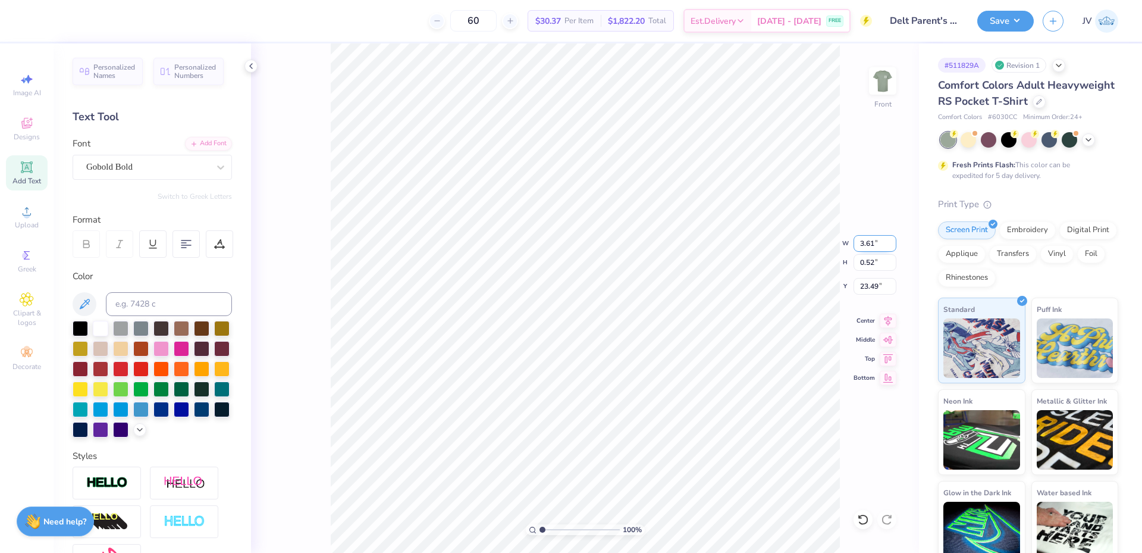
type input "2.69"
type input "0.52"
type input "23.49"
click at [860, 241] on input "2.69" at bounding box center [875, 243] width 43 height 17
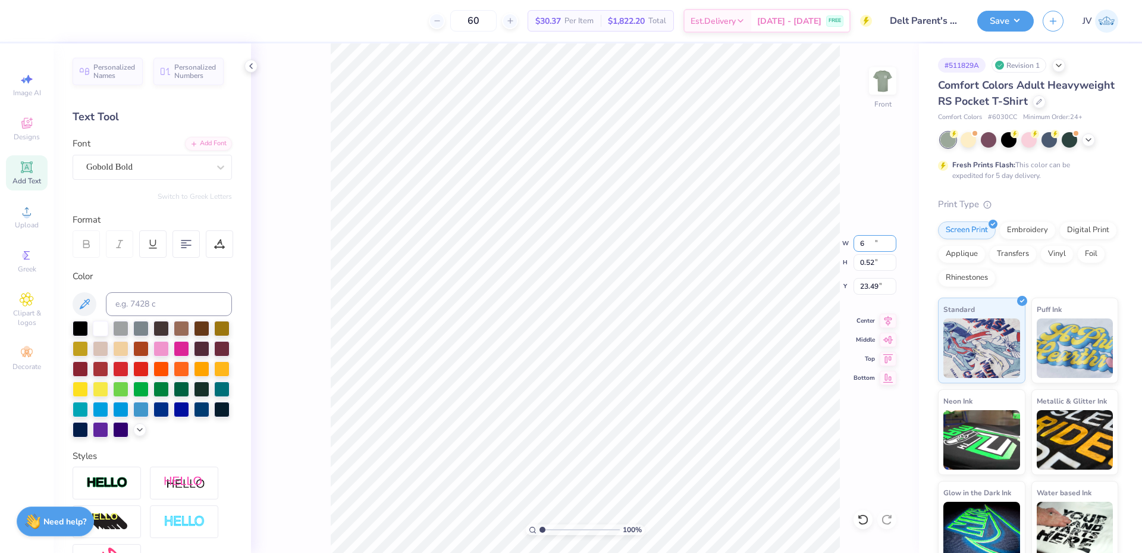
type input "6.00"
type input "1.16"
type input "23.17"
click at [884, 322] on icon at bounding box center [888, 319] width 17 height 14
type input "13.67"
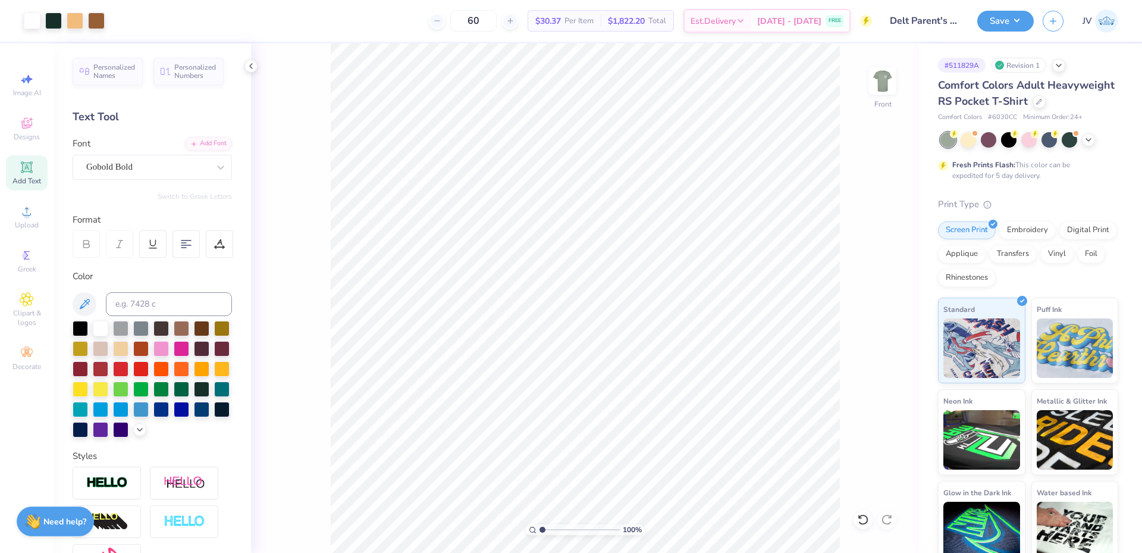
drag, startPoint x: 544, startPoint y: 528, endPoint x: 525, endPoint y: 536, distance: 20.0
click at [540, 535] on input "range" at bounding box center [580, 529] width 80 height 11
type input "5.32"
type input "1.03"
type input "13.70"
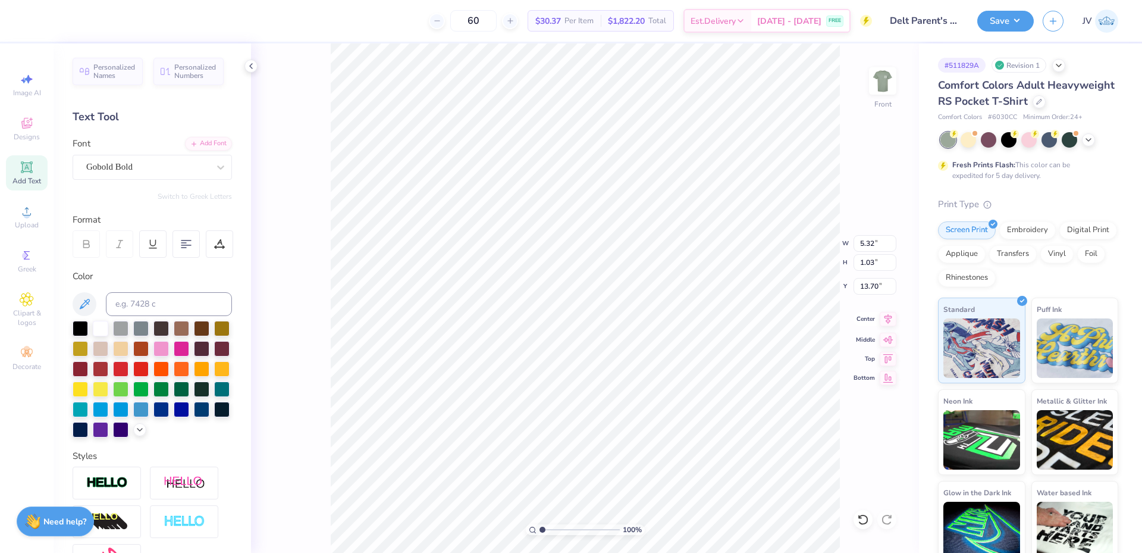
click at [891, 323] on icon at bounding box center [888, 319] width 17 height 14
click at [888, 339] on icon at bounding box center [889, 338] width 10 height 8
type input "3.00"
click at [890, 316] on icon at bounding box center [889, 319] width 8 height 10
click at [583, 417] on li "Group" at bounding box center [608, 416] width 93 height 23
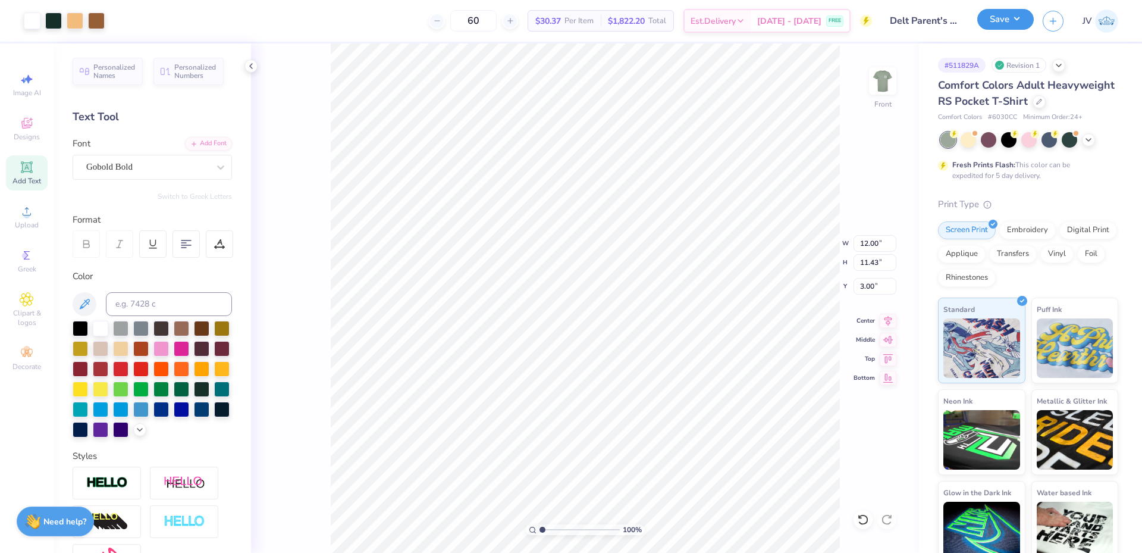
click at [1008, 17] on button "Save" at bounding box center [1006, 19] width 57 height 21
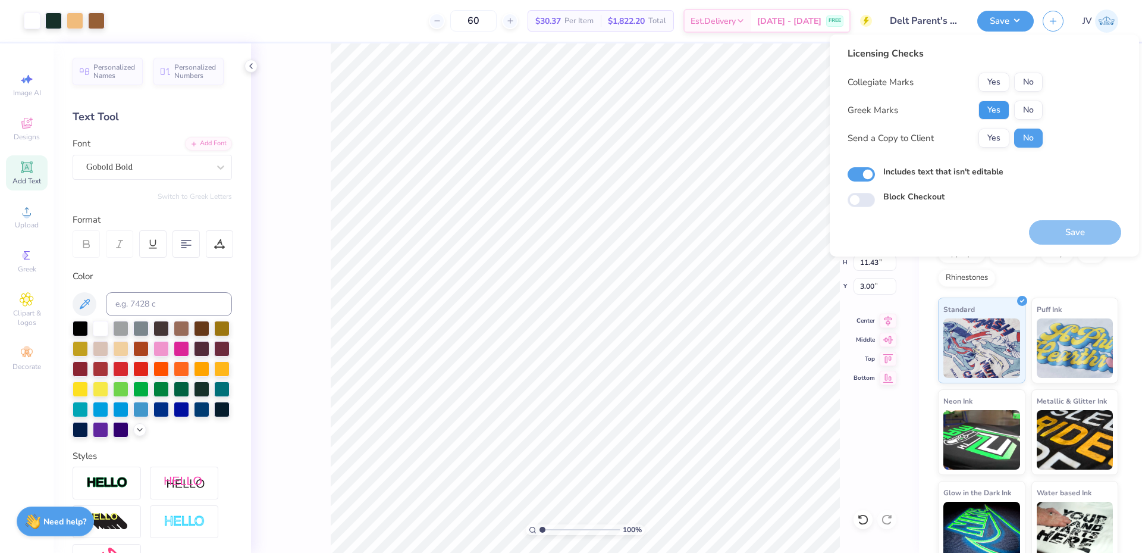
click at [993, 109] on button "Yes" at bounding box center [994, 110] width 31 height 19
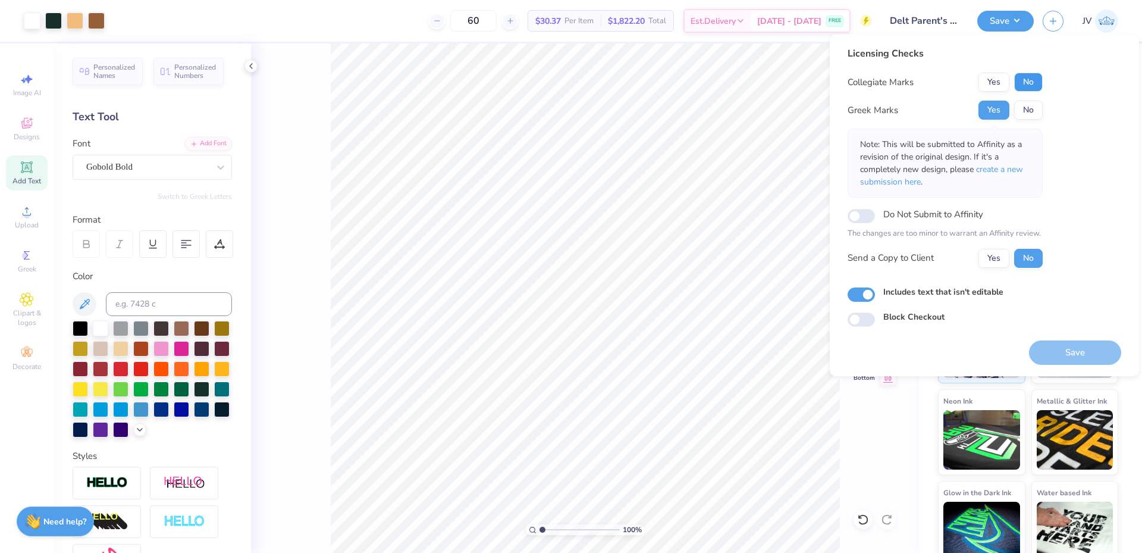
click at [1021, 88] on button "No" at bounding box center [1029, 82] width 29 height 19
click at [1004, 168] on span "create a new submission here" at bounding box center [941, 176] width 163 height 24
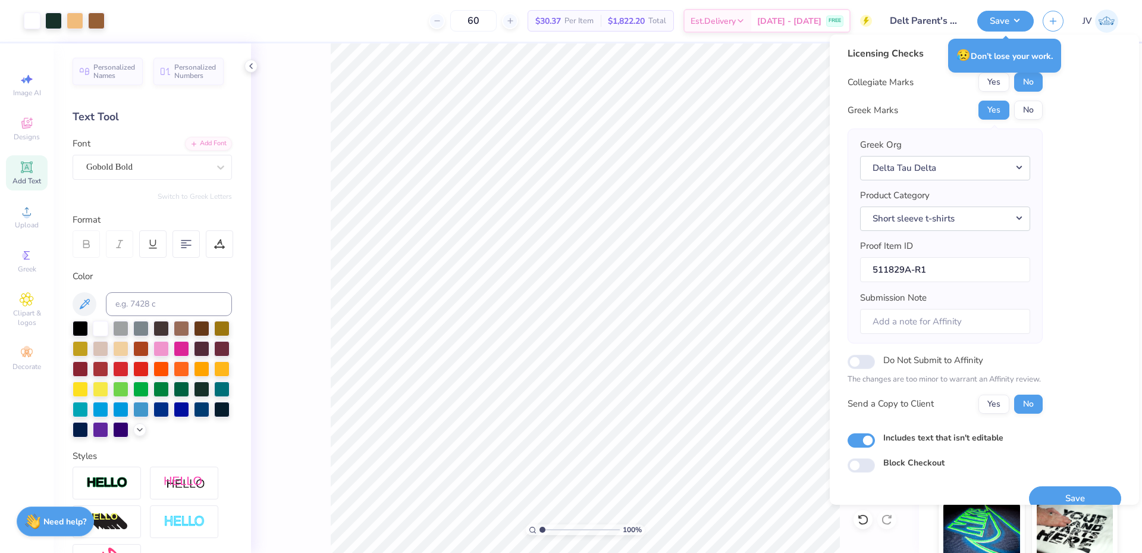
click at [1072, 161] on div "Licensing Checks Collegiate Marks Yes No Greek Marks Yes No Greek Org Delta Tau…" at bounding box center [985, 259] width 274 height 426
click at [1053, 495] on button "Save" at bounding box center [1075, 498] width 92 height 24
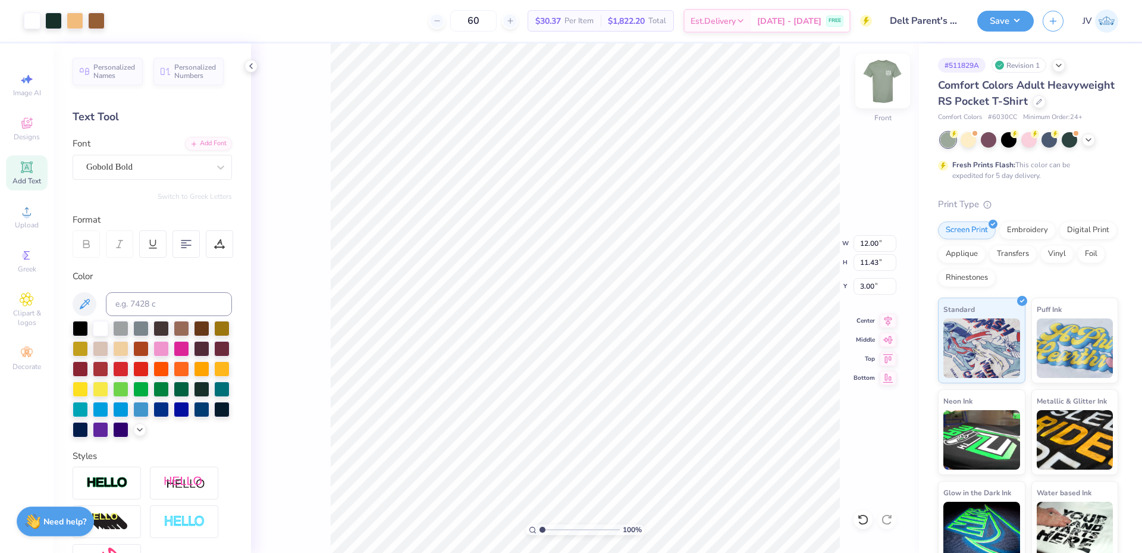
click at [883, 79] on img at bounding box center [883, 81] width 48 height 48
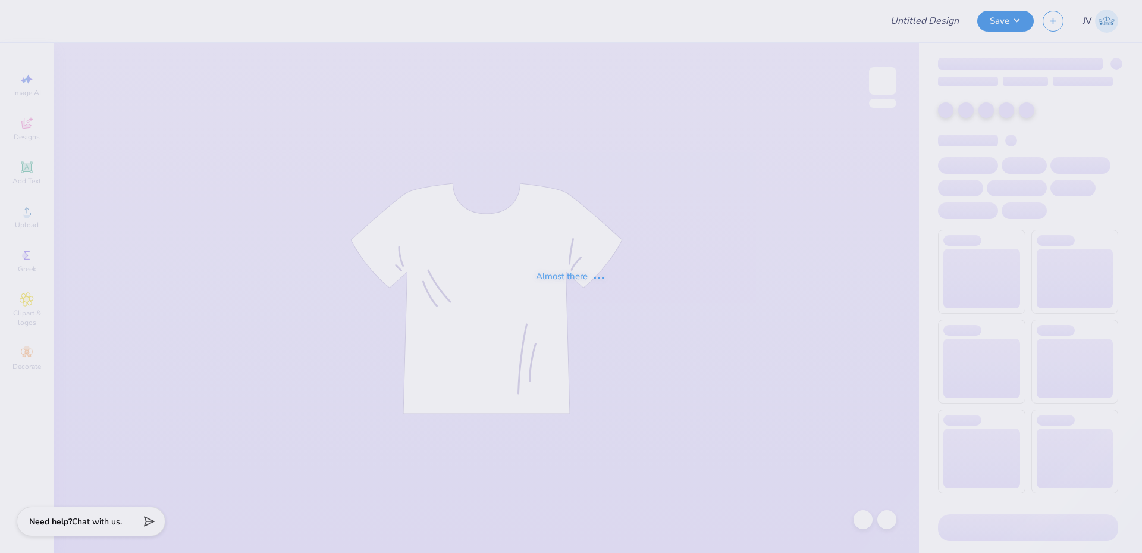
type input "The Culinary Club - Merch"
